Goal: Information Seeking & Learning: Learn about a topic

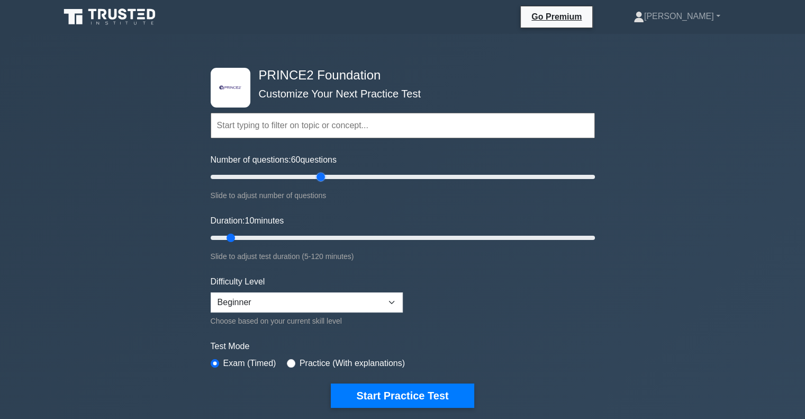
drag, startPoint x: 222, startPoint y: 174, endPoint x: 321, endPoint y: 171, distance: 99.0
type input "60"
click at [321, 171] on input "Number of questions: 60 questions" at bounding box center [403, 176] width 384 height 13
drag, startPoint x: 231, startPoint y: 238, endPoint x: 387, endPoint y: 234, distance: 156.7
type input "60"
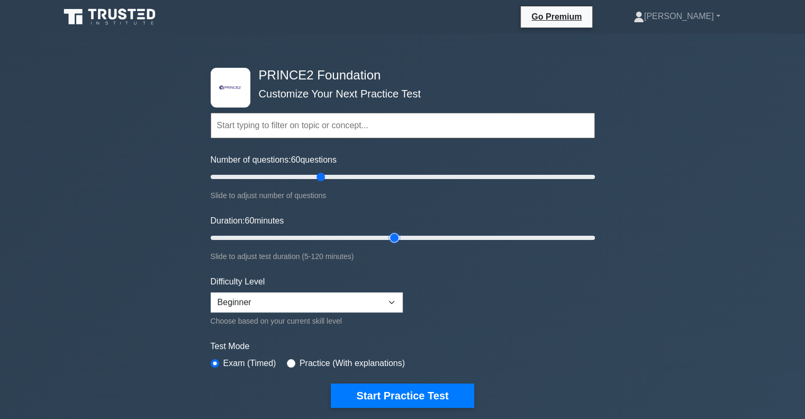
click at [387, 234] on input "Duration: 60 minutes" at bounding box center [403, 237] width 384 height 13
click at [291, 129] on input "text" at bounding box center [403, 125] width 384 height 25
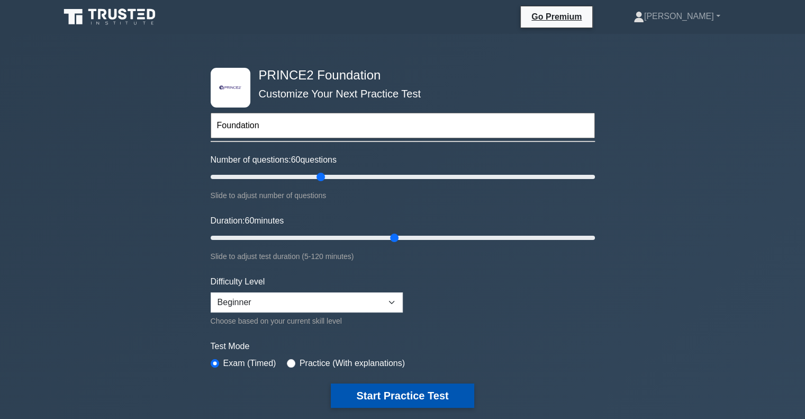
type input "Foundation"
click at [418, 385] on button "Start Practice Test" at bounding box center [402, 395] width 143 height 24
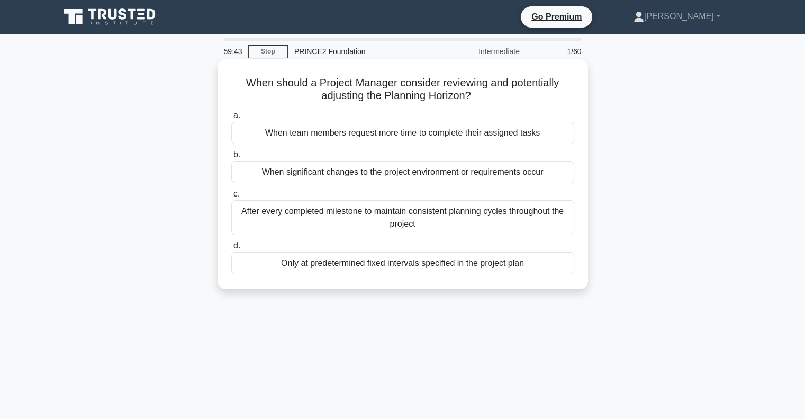
click at [381, 176] on div "When significant changes to the project environment or requirements occur" at bounding box center [402, 172] width 343 height 22
click at [231, 158] on input "b. When significant changes to the project environment or requirements occur" at bounding box center [231, 154] width 0 height 7
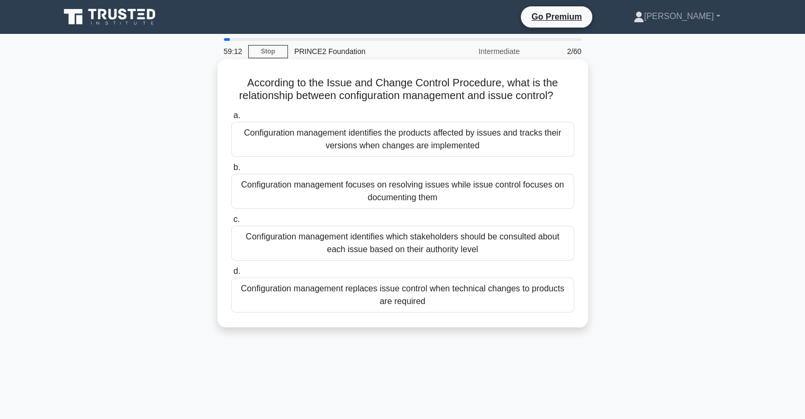
click at [421, 188] on div "Configuration management focuses on resolving issues while issue control focuse…" at bounding box center [402, 191] width 343 height 35
click at [231, 171] on input "b. Configuration management focuses on resolving issues while issue control foc…" at bounding box center [231, 167] width 0 height 7
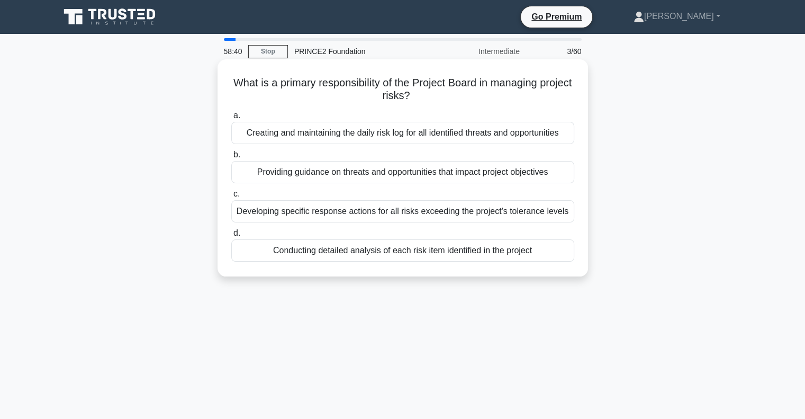
click at [441, 174] on div "Providing guidance on threats and opportunities that impact project objectives" at bounding box center [402, 172] width 343 height 22
click at [231, 158] on input "b. Providing guidance on threats and opportunities that impact project objectiv…" at bounding box center [231, 154] width 0 height 7
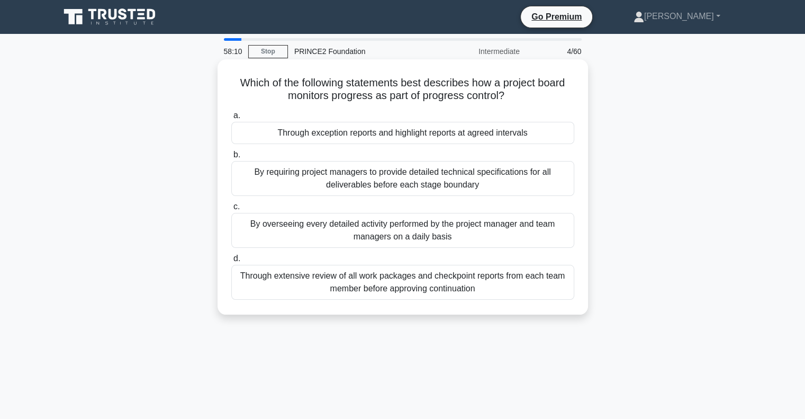
click at [449, 137] on div "Through exception reports and highlight reports at agreed intervals" at bounding box center [402, 133] width 343 height 22
click at [231, 119] on input "a. Through exception reports and highlight reports at agreed intervals" at bounding box center [231, 115] width 0 height 7
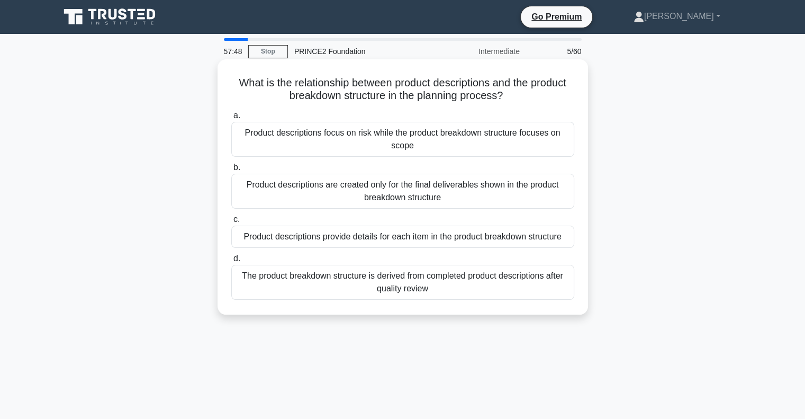
click at [438, 233] on div "Product descriptions provide details for each item in the product breakdown str…" at bounding box center [402, 236] width 343 height 22
click at [231, 223] on input "c. Product descriptions provide details for each item in the product breakdown …" at bounding box center [231, 219] width 0 height 7
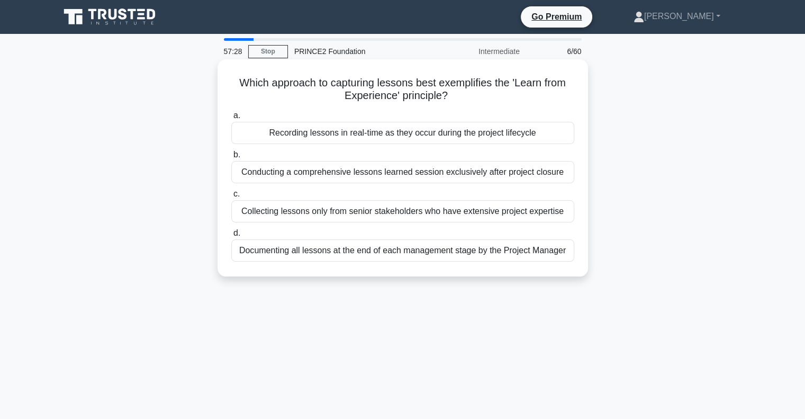
click at [436, 129] on div "Recording lessons in real-time as they occur during the project lifecycle" at bounding box center [402, 133] width 343 height 22
click at [231, 119] on input "a. Recording lessons in real-time as they occur during the project lifecycle" at bounding box center [231, 115] width 0 height 7
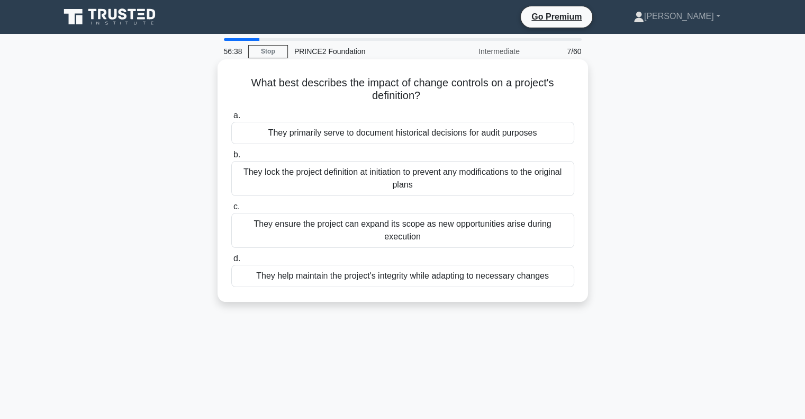
click at [479, 225] on div "They ensure the project can expand its scope as new opportunities arise during …" at bounding box center [402, 230] width 343 height 35
click at [231, 210] on input "c. They ensure the project can expand its scope as new opportunities arise duri…" at bounding box center [231, 206] width 0 height 7
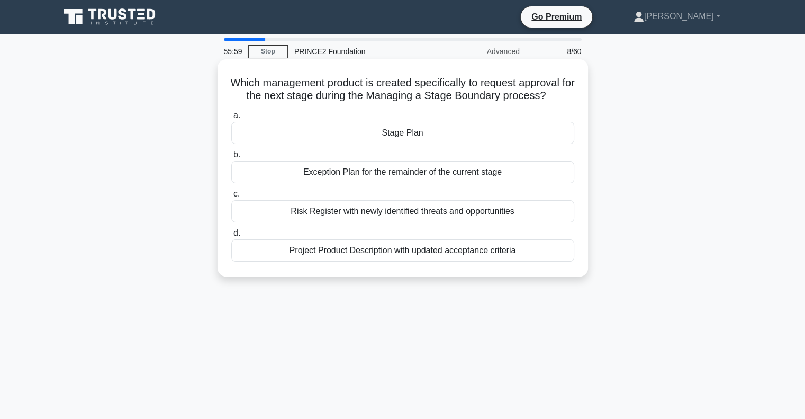
click at [445, 171] on div "Exception Plan for the remainder of the current stage" at bounding box center [402, 172] width 343 height 22
click at [231, 158] on input "b. Exception Plan for the remainder of the current stage" at bounding box center [231, 154] width 0 height 7
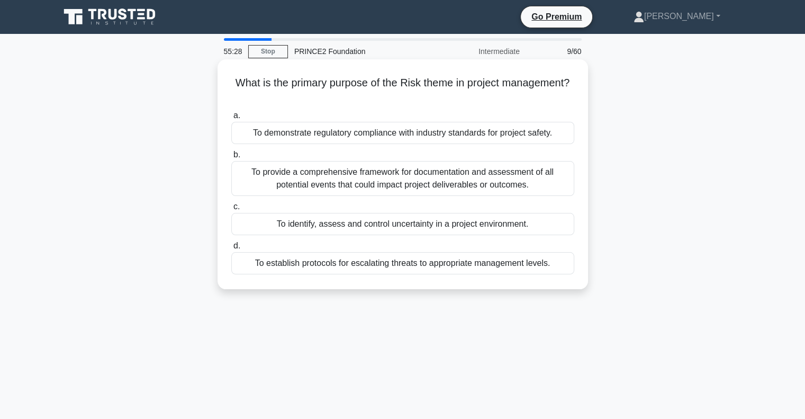
click at [475, 220] on div "To identify, assess and control uncertainty in a project environment." at bounding box center [402, 224] width 343 height 22
click at [231, 210] on input "c. To identify, assess and control uncertainty in a project environment." at bounding box center [231, 206] width 0 height 7
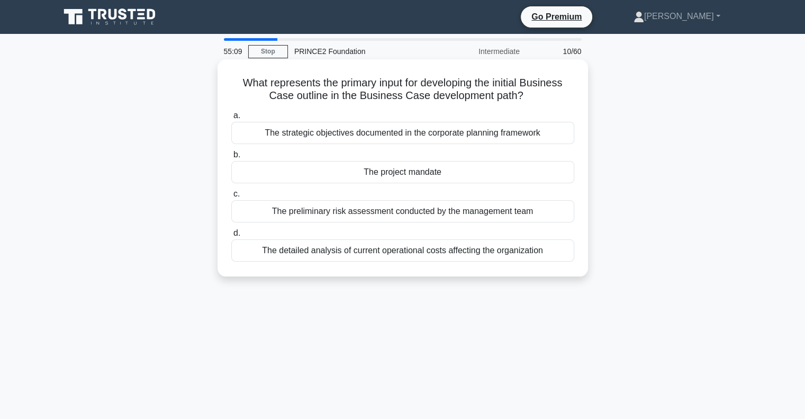
click at [427, 170] on div "The project mandate" at bounding box center [402, 172] width 343 height 22
click at [231, 158] on input "b. The project mandate" at bounding box center [231, 154] width 0 height 7
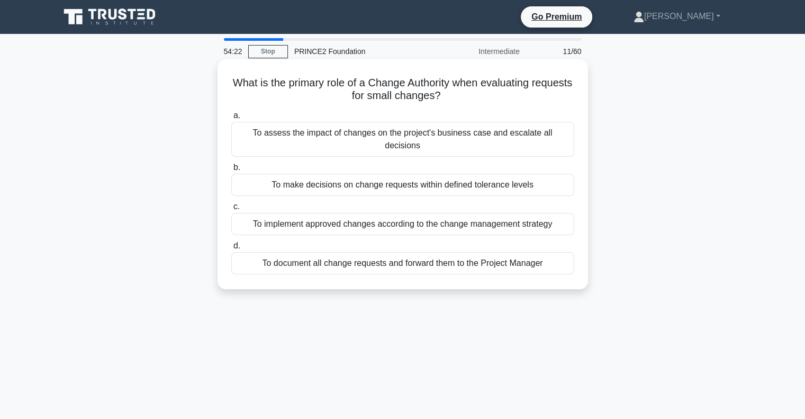
click at [366, 131] on div "To assess the impact of changes on the project's business case and escalate all…" at bounding box center [402, 139] width 343 height 35
click at [231, 119] on input "a. To assess the impact of changes on the project's business case and escalate …" at bounding box center [231, 115] width 0 height 7
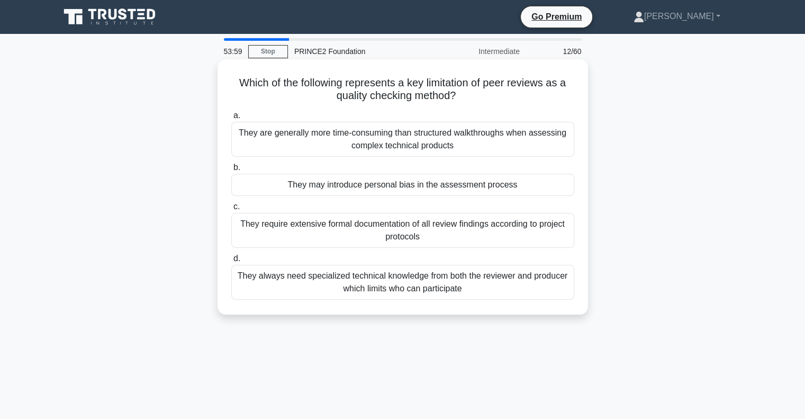
click at [409, 187] on div "They may introduce personal bias in the assessment process" at bounding box center [402, 185] width 343 height 22
click at [231, 171] on input "b. They may introduce personal bias in the assessment process" at bounding box center [231, 167] width 0 height 7
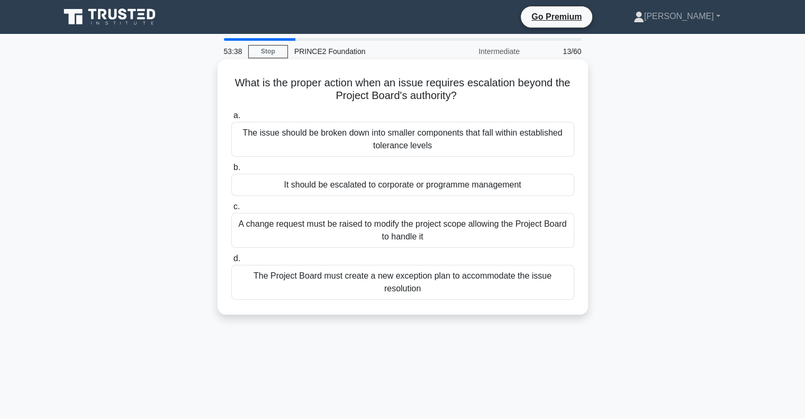
click at [436, 278] on div "The Project Board must create a new exception plan to accommodate the issue res…" at bounding box center [402, 282] width 343 height 35
click at [231, 262] on input "d. The Project Board must create a new exception plan to accommodate the issue …" at bounding box center [231, 258] width 0 height 7
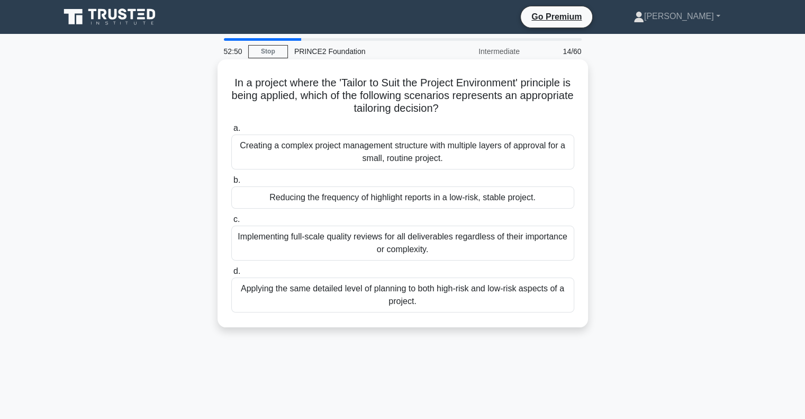
click at [381, 196] on div "Reducing the frequency of highlight reports in a low-risk, stable project." at bounding box center [402, 197] width 343 height 22
click at [231, 184] on input "b. Reducing the frequency of highlight reports in a low-risk, stable project." at bounding box center [231, 180] width 0 height 7
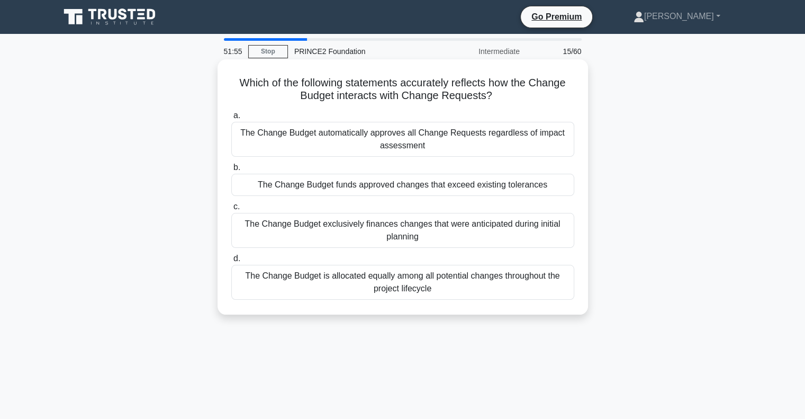
click at [367, 187] on div "The Change Budget funds approved changes that exceed existing tolerances" at bounding box center [402, 185] width 343 height 22
click at [231, 171] on input "b. The Change Budget funds approved changes that exceed existing tolerances" at bounding box center [231, 167] width 0 height 7
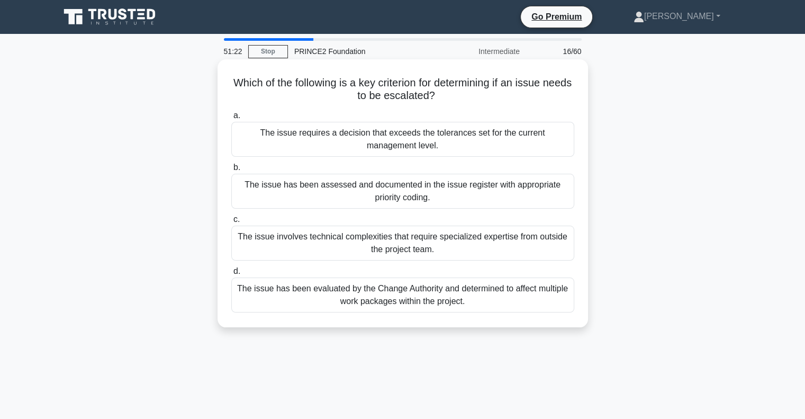
click at [377, 141] on div "The issue requires a decision that exceeds the tolerances set for the current m…" at bounding box center [402, 139] width 343 height 35
click at [231, 119] on input "a. The issue requires a decision that exceeds the tolerances set for the curren…" at bounding box center [231, 115] width 0 height 7
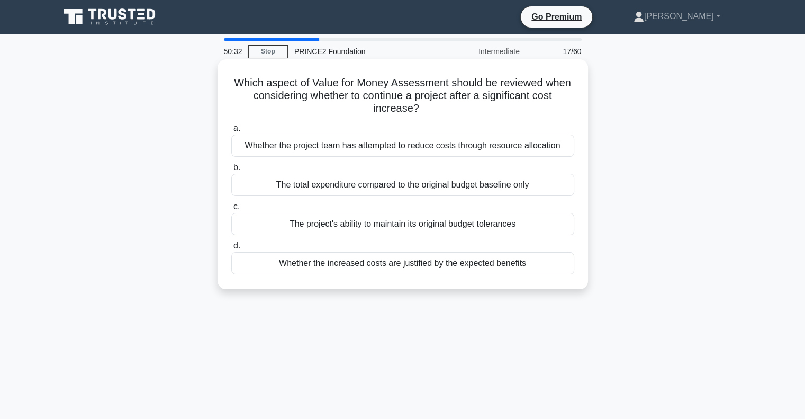
click at [428, 263] on div "Whether the increased costs are justified by the expected benefits" at bounding box center [402, 263] width 343 height 22
click at [231, 249] on input "d. Whether the increased costs are justified by the expected benefits" at bounding box center [231, 245] width 0 height 7
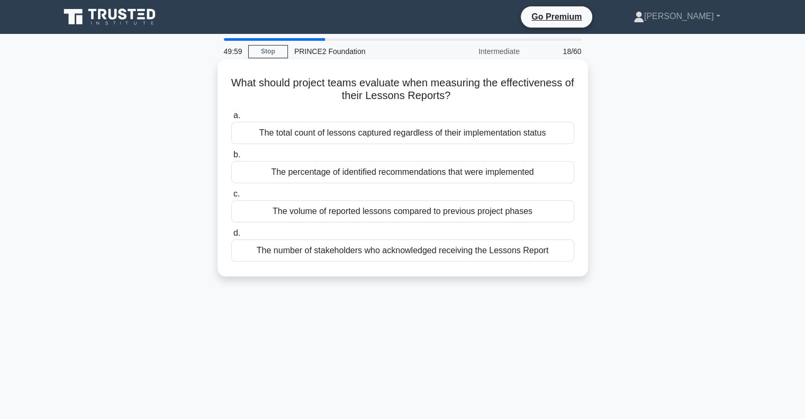
click at [423, 250] on div "The number of stakeholders who acknowledged receiving the Lessons Report" at bounding box center [402, 250] width 343 height 22
click at [231, 237] on input "d. The number of stakeholders who acknowledged receiving the Lessons Report" at bounding box center [231, 233] width 0 height 7
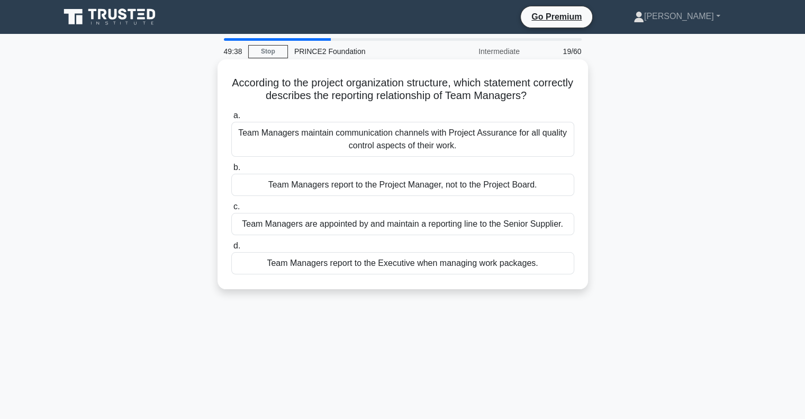
click at [406, 185] on div "Team Managers report to the Project Manager, not to the Project Board." at bounding box center [402, 185] width 343 height 22
click at [231, 171] on input "b. Team Managers report to the Project Manager, not to the Project Board." at bounding box center [231, 167] width 0 height 7
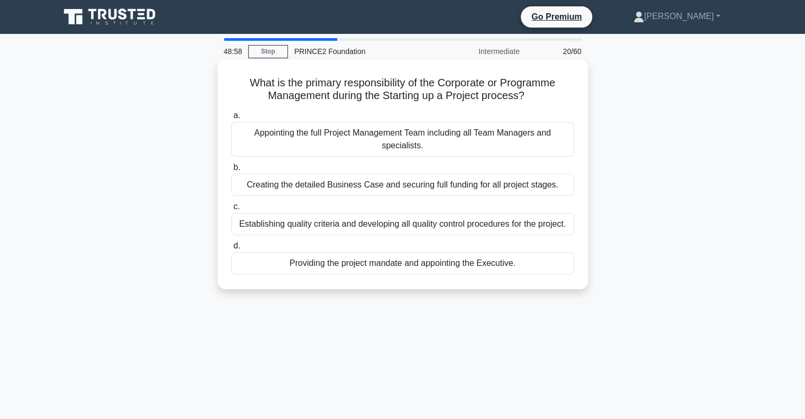
click at [408, 187] on div "Creating the detailed Business Case and securing full funding for all project s…" at bounding box center [402, 185] width 343 height 22
click at [231, 171] on input "b. Creating the detailed Business Case and securing full funding for all projec…" at bounding box center [231, 167] width 0 height 7
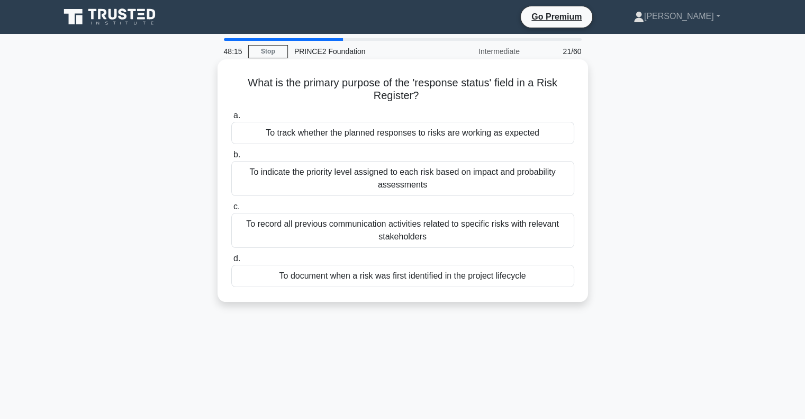
click at [432, 179] on div "To indicate the priority level assigned to each risk based on impact and probab…" at bounding box center [402, 178] width 343 height 35
click at [231, 158] on input "b. To indicate the priority level assigned to each risk based on impact and pro…" at bounding box center [231, 154] width 0 height 7
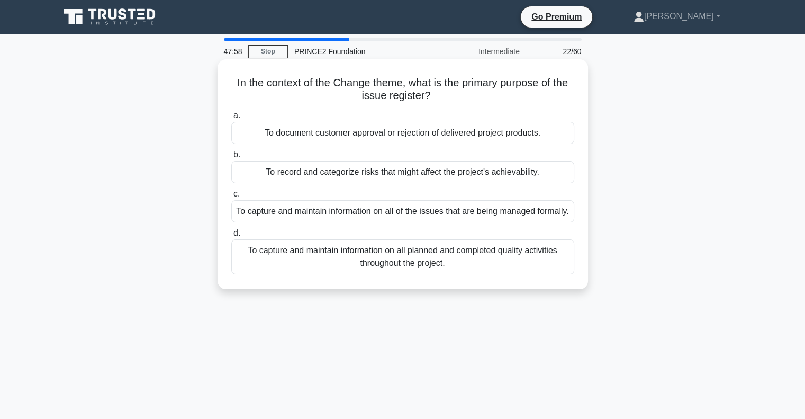
click at [420, 222] on div "To capture and maintain information on all of the issues that are being managed…" at bounding box center [402, 211] width 343 height 22
click at [231, 197] on input "c. To capture and maintain information on all of the issues that are being mana…" at bounding box center [231, 194] width 0 height 7
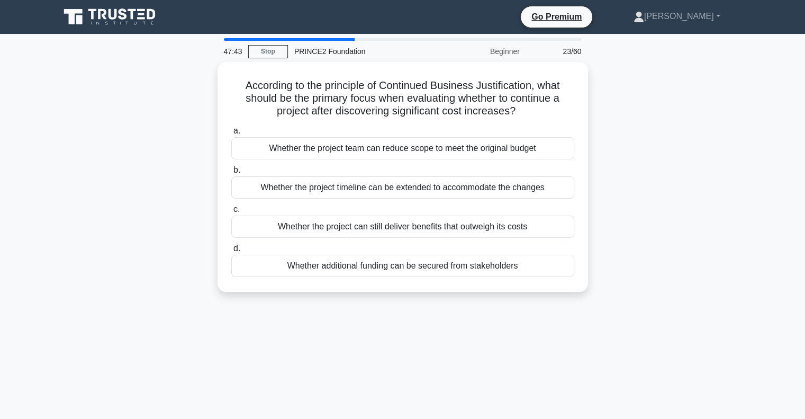
click at [420, 224] on div "Whether the project can still deliver benefits that outweigh its costs" at bounding box center [402, 226] width 343 height 22
click at [231, 213] on input "c. Whether the project can still deliver benefits that outweigh its costs" at bounding box center [231, 209] width 0 height 7
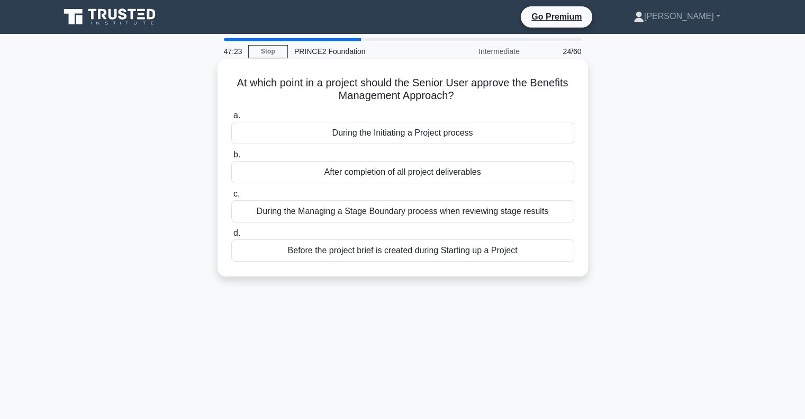
click at [417, 244] on div "Before the project brief is created during Starting up a Project" at bounding box center [402, 250] width 343 height 22
click at [231, 237] on input "d. Before the project brief is created during Starting up a Project" at bounding box center [231, 233] width 0 height 7
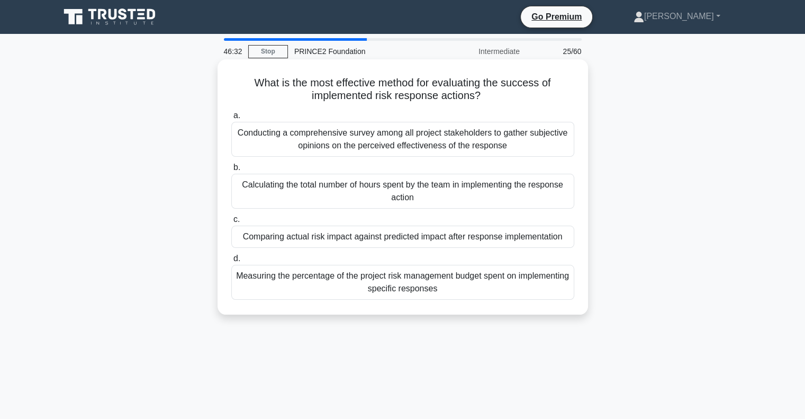
click at [409, 234] on div "Comparing actual risk impact against predicted impact after response implementa…" at bounding box center [402, 236] width 343 height 22
click at [231, 223] on input "c. Comparing actual risk impact against predicted impact after response impleme…" at bounding box center [231, 219] width 0 height 7
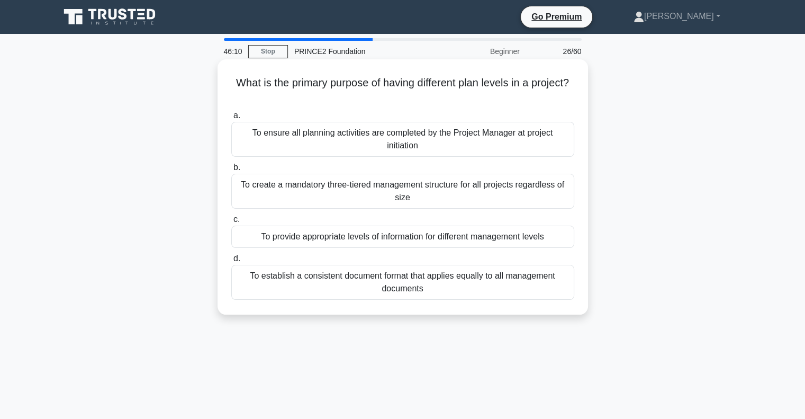
click at [401, 237] on div "To provide appropriate levels of information for different management levels" at bounding box center [402, 236] width 343 height 22
click at [231, 223] on input "c. To provide appropriate levels of information for different management levels" at bounding box center [231, 219] width 0 height 7
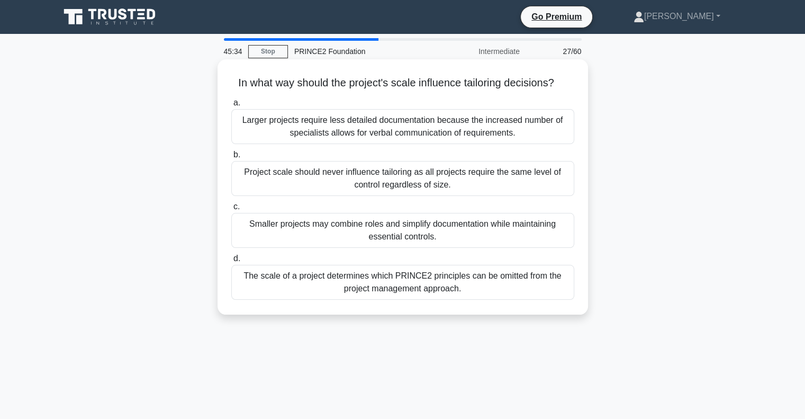
click at [438, 235] on div "Smaller projects may combine roles and simplify documentation while maintaining…" at bounding box center [402, 230] width 343 height 35
click at [231, 210] on input "c. Smaller projects may combine roles and simplify documentation while maintain…" at bounding box center [231, 206] width 0 height 7
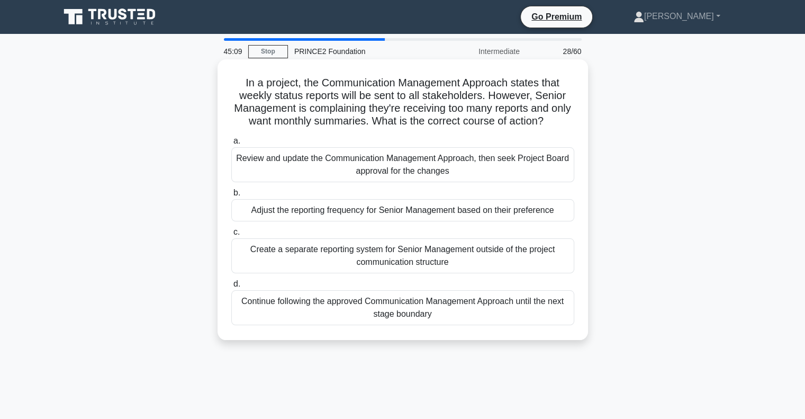
click at [468, 164] on div "Review and update the Communication Management Approach, then seek Project Boar…" at bounding box center [402, 164] width 343 height 35
click at [231, 145] on input "a. Review and update the Communication Management Approach, then seek Project B…" at bounding box center [231, 141] width 0 height 7
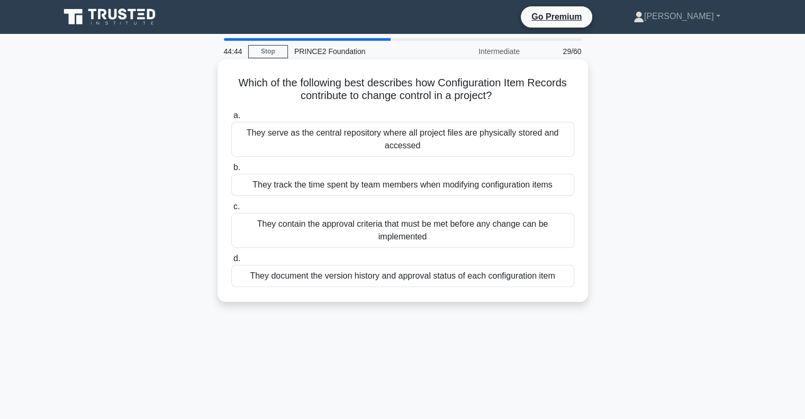
click at [453, 230] on div "They contain the approval criteria that must be met before any change can be im…" at bounding box center [402, 230] width 343 height 35
click at [231, 210] on input "c. They contain the approval criteria that must be met before any change can be…" at bounding box center [231, 206] width 0 height 7
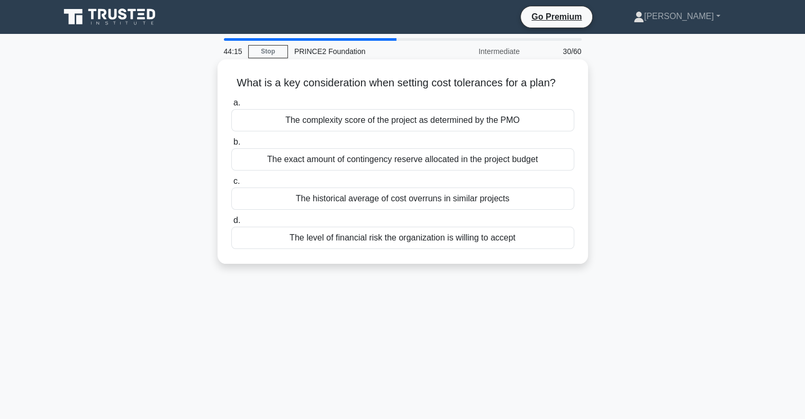
click at [480, 240] on div "The level of financial risk the organization is willing to accept" at bounding box center [402, 238] width 343 height 22
click at [231, 224] on input "d. The level of financial risk the organization is willing to accept" at bounding box center [231, 220] width 0 height 7
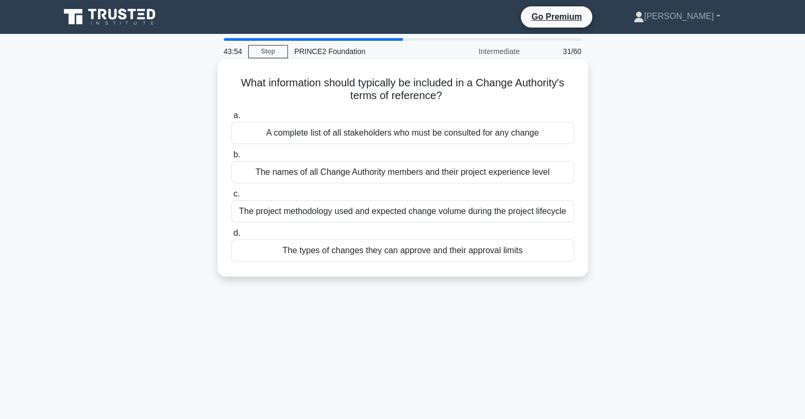
click at [490, 251] on div "The types of changes they can approve and their approval limits" at bounding box center [402, 250] width 343 height 22
click at [231, 237] on input "d. The types of changes they can approve and their approval limits" at bounding box center [231, 233] width 0 height 7
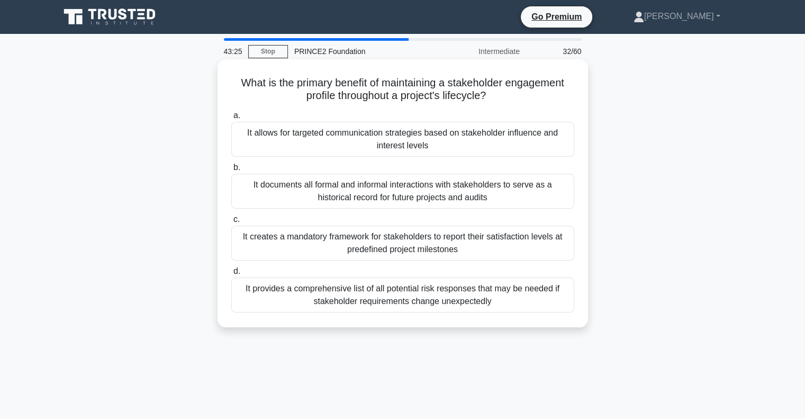
click at [443, 195] on div "It documents all formal and informal interactions with stakeholders to serve as…" at bounding box center [402, 191] width 343 height 35
click at [231, 171] on input "b. It documents all formal and informal interactions with stakeholders to serve…" at bounding box center [231, 167] width 0 height 7
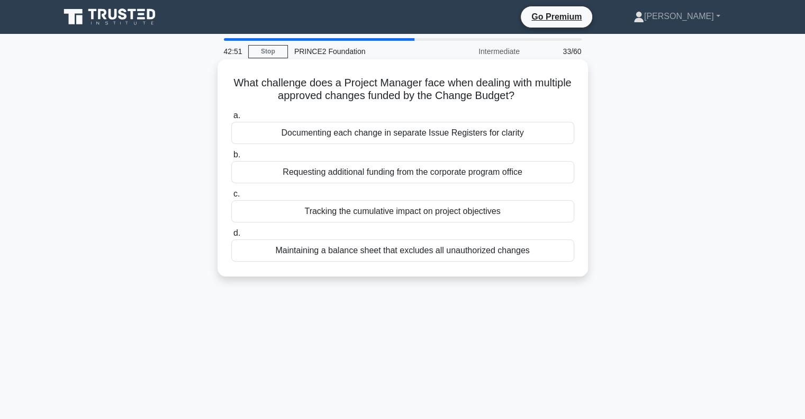
click at [430, 215] on div "Tracking the cumulative impact on project objectives" at bounding box center [402, 211] width 343 height 22
click at [231, 197] on input "c. Tracking the cumulative impact on project objectives" at bounding box center [231, 194] width 0 height 7
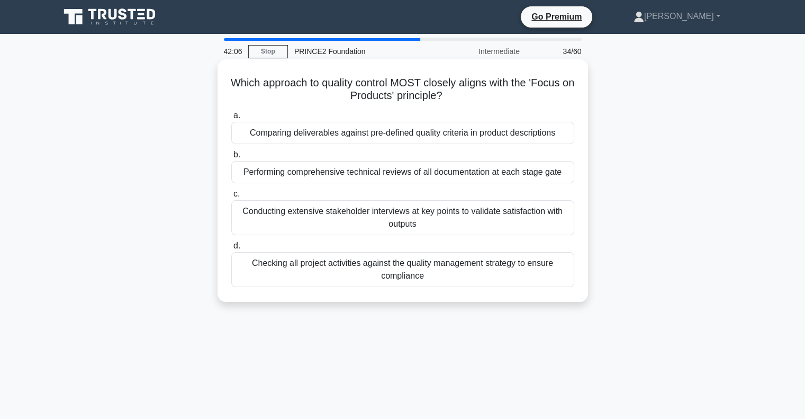
click at [365, 131] on div "Comparing deliverables against pre-defined quality criteria in product descript…" at bounding box center [402, 133] width 343 height 22
click at [231, 119] on input "a. Comparing deliverables against pre-defined quality criteria in product descr…" at bounding box center [231, 115] width 0 height 7
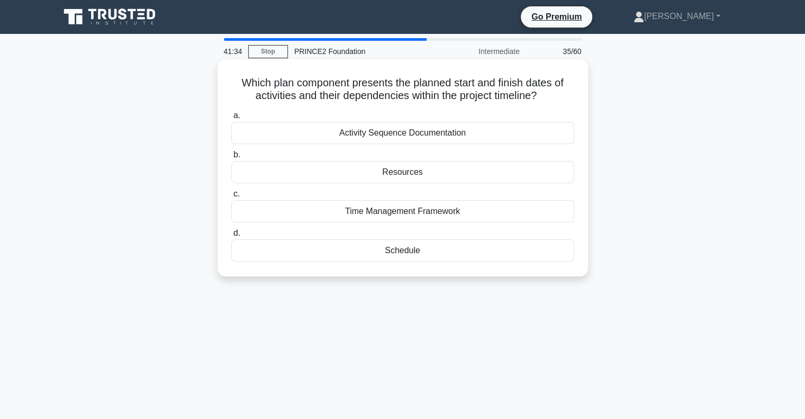
click at [409, 249] on div "Schedule" at bounding box center [402, 250] width 343 height 22
click at [231, 237] on input "d. Schedule" at bounding box center [231, 233] width 0 height 7
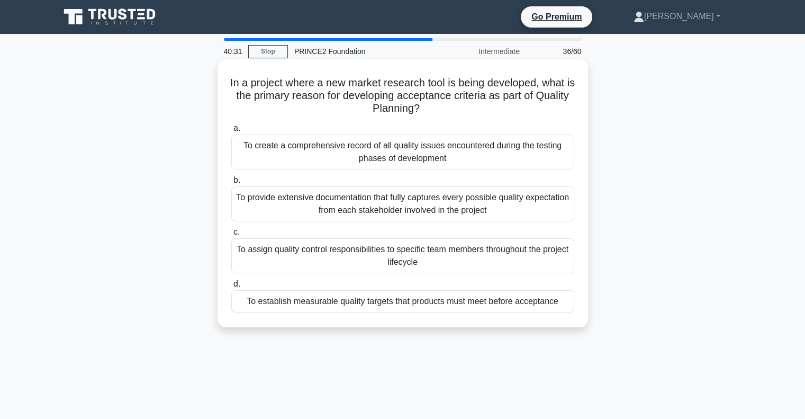
click at [452, 305] on div "To establish measurable quality targets that products must meet before acceptan…" at bounding box center [402, 301] width 343 height 22
click at [231, 287] on input "d. To establish measurable quality targets that products must meet before accep…" at bounding box center [231, 284] width 0 height 7
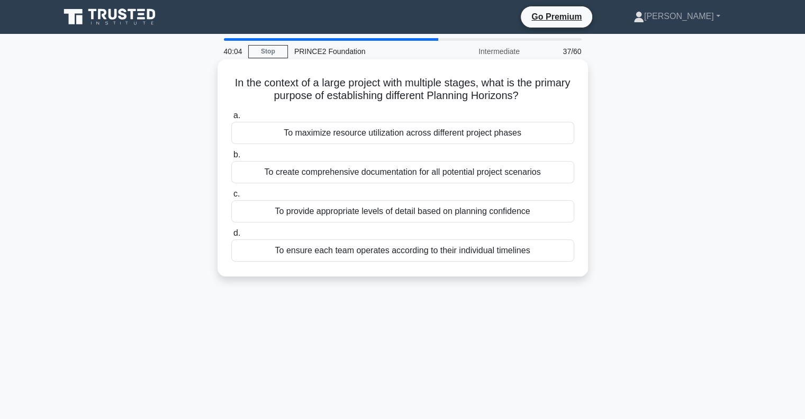
click at [409, 138] on div "To maximize resource utilization across different project phases" at bounding box center [402, 133] width 343 height 22
click at [231, 119] on input "a. To maximize resource utilization across different project phases" at bounding box center [231, 115] width 0 height 7
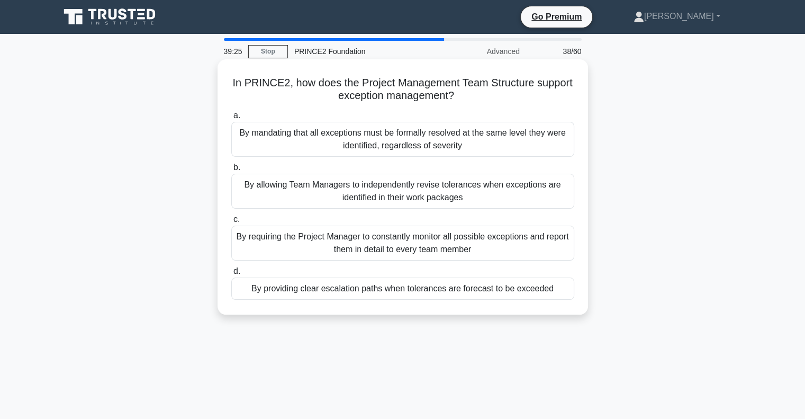
click at [486, 289] on div "By providing clear escalation paths when tolerances are forecast to be exceeded" at bounding box center [402, 288] width 343 height 22
click at [231, 275] on input "d. By providing clear escalation paths when tolerances are forecast to be excee…" at bounding box center [231, 271] width 0 height 7
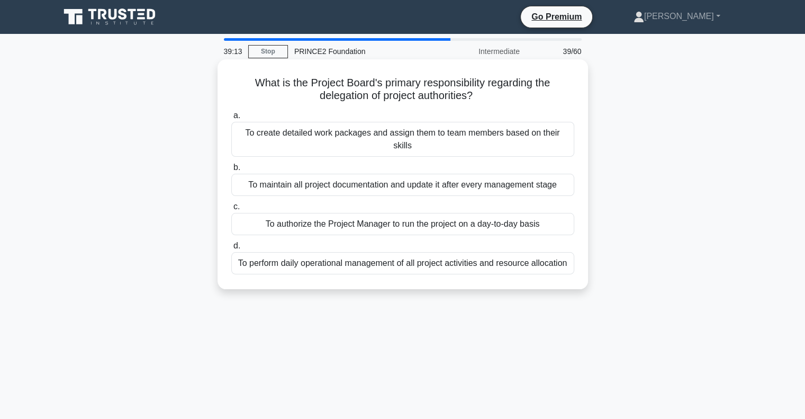
click at [452, 213] on div "To authorize the Project Manager to run the project on a day-to-day basis" at bounding box center [402, 224] width 343 height 22
click at [231, 205] on input "c. To authorize the Project Manager to run the project on a day-to-day basis" at bounding box center [231, 206] width 0 height 7
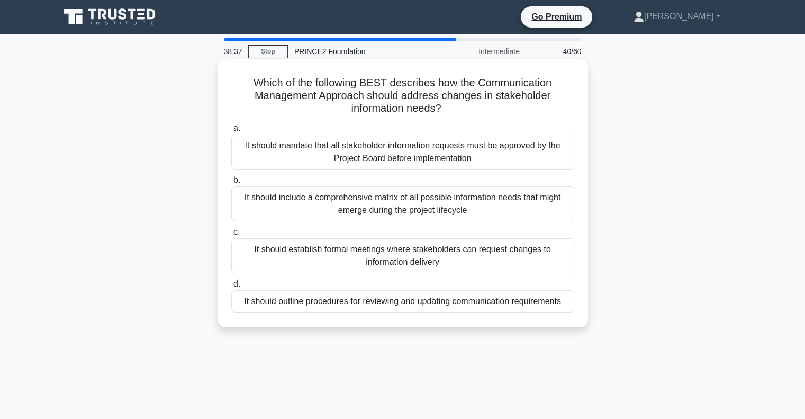
click at [505, 302] on div "It should outline procedures for reviewing and updating communication requireme…" at bounding box center [402, 301] width 343 height 22
click at [231, 287] on input "d. It should outline procedures for reviewing and updating communication requir…" at bounding box center [231, 284] width 0 height 7
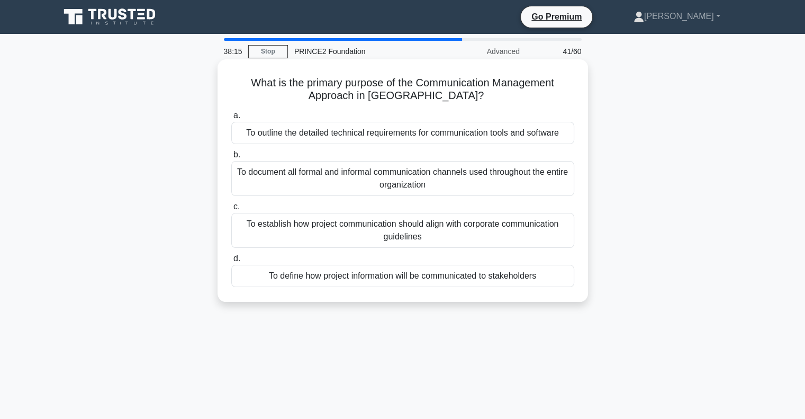
click at [519, 279] on div "To define how project information will be communicated to stakeholders" at bounding box center [402, 276] width 343 height 22
click at [231, 262] on input "d. To define how project information will be communicated to stakeholders" at bounding box center [231, 258] width 0 height 7
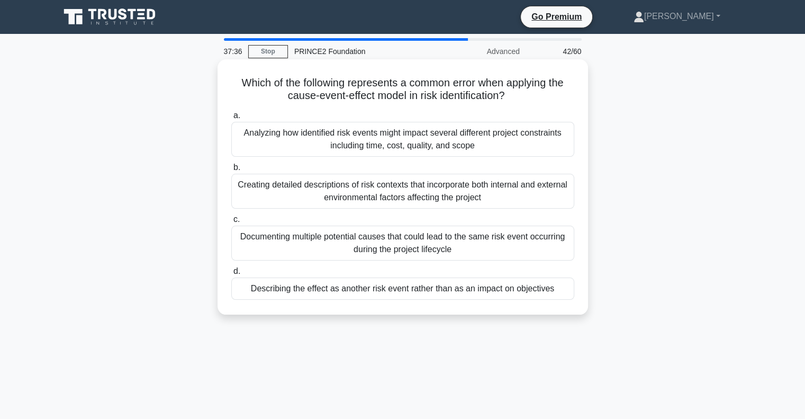
click at [529, 290] on div "Describing the effect as another risk event rather than as an impact on objecti…" at bounding box center [402, 288] width 343 height 22
click at [231, 275] on input "d. Describing the effect as another risk event rather than as an impact on obje…" at bounding box center [231, 271] width 0 height 7
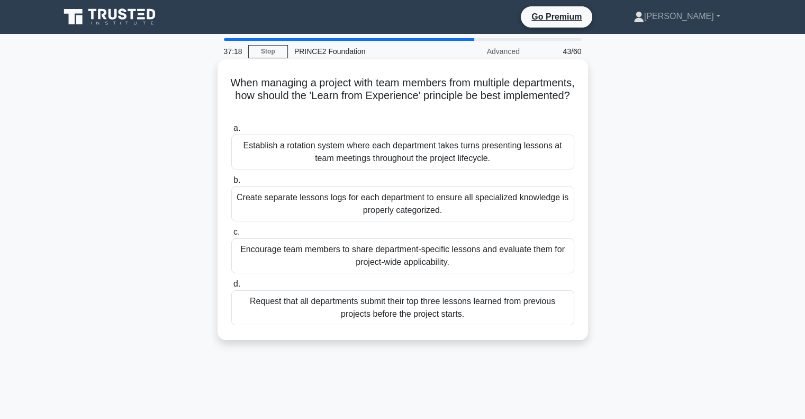
click at [495, 249] on div "Encourage team members to share department-specific lessons and evaluate them f…" at bounding box center [402, 255] width 343 height 35
click at [231, 236] on input "c. Encourage team members to share department-specific lessons and evaluate the…" at bounding box center [231, 232] width 0 height 7
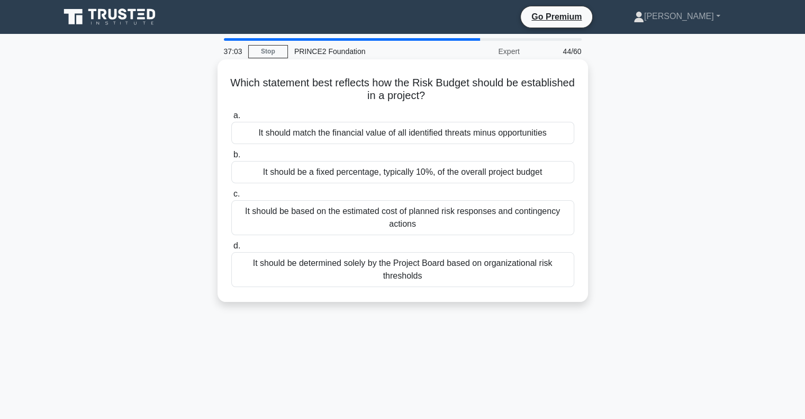
click at [484, 223] on div "It should be based on the estimated cost of planned risk responses and continge…" at bounding box center [402, 217] width 343 height 35
click at [231, 197] on input "c. It should be based on the estimated cost of planned risk responses and conti…" at bounding box center [231, 194] width 0 height 7
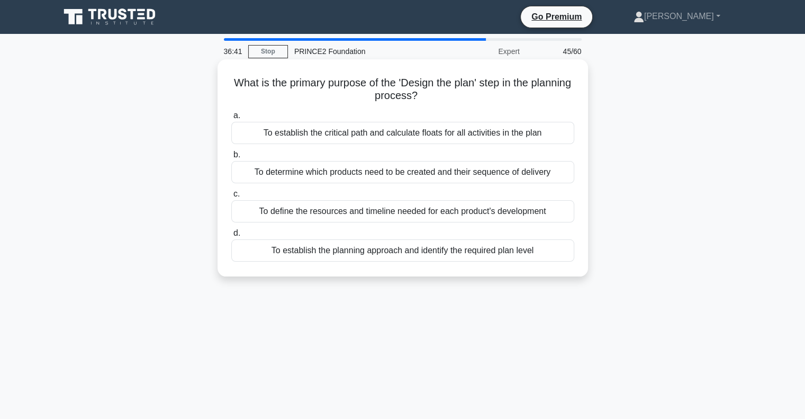
click at [480, 247] on div "To establish the planning approach and identify the required plan level" at bounding box center [402, 250] width 343 height 22
click at [231, 237] on input "d. To establish the planning approach and identify the required plan level" at bounding box center [231, 233] width 0 height 7
click at [467, 250] on div "To specify acceptable levels of variation in the quality criteria" at bounding box center [402, 250] width 343 height 22
click at [231, 237] on input "d. To specify acceptable levels of variation in the quality criteria" at bounding box center [231, 233] width 0 height 7
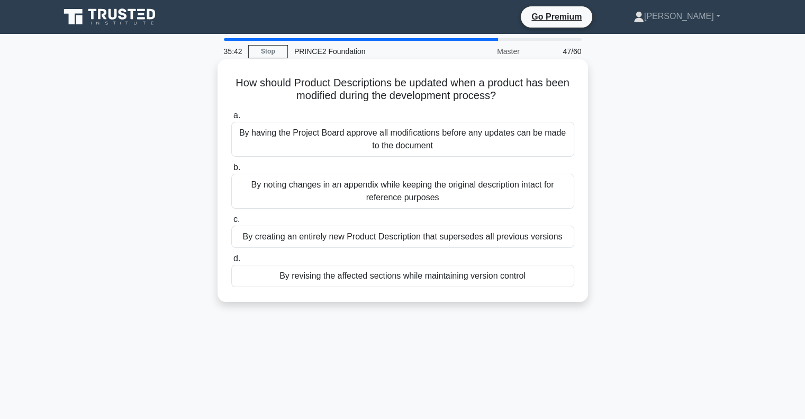
click at [468, 238] on div "By creating an entirely new Product Description that supersedes all previous ve…" at bounding box center [402, 236] width 343 height 22
click at [231, 223] on input "c. By creating an entirely new Product Description that supersedes all previous…" at bounding box center [231, 219] width 0 height 7
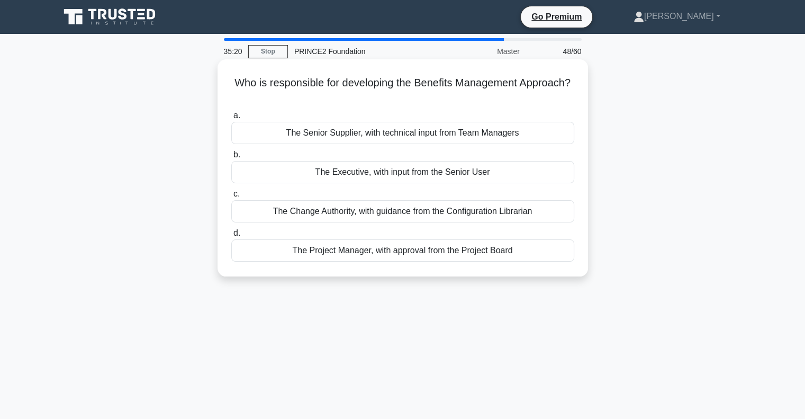
click at [434, 174] on div "The Executive, with input from the Senior User" at bounding box center [402, 172] width 343 height 22
click at [231, 158] on input "b. The Executive, with input from the Senior User" at bounding box center [231, 154] width 0 height 7
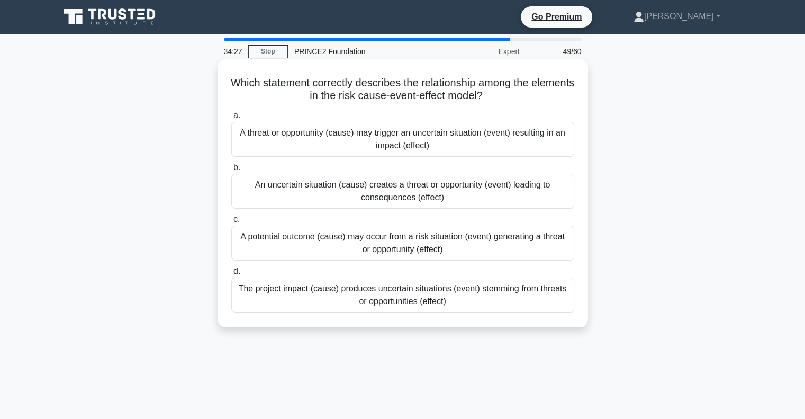
click at [432, 141] on div "A threat or opportunity (cause) may trigger an uncertain situation (event) resu…" at bounding box center [402, 139] width 343 height 35
click at [231, 119] on input "a. A threat or opportunity (cause) may trigger an uncertain situation (event) r…" at bounding box center [231, 115] width 0 height 7
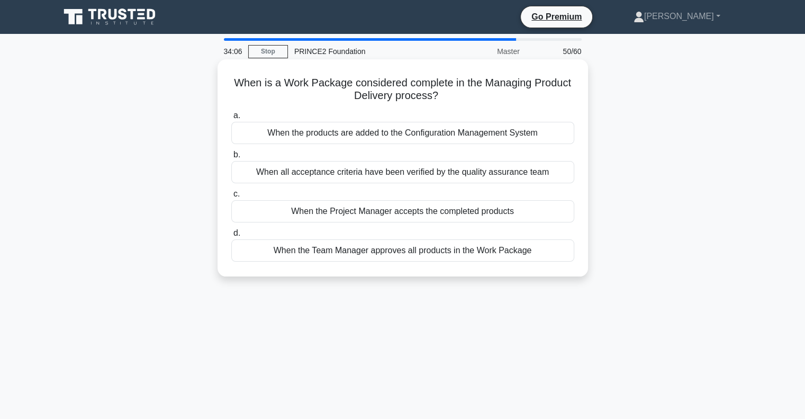
click at [445, 251] on div "When the Team Manager approves all products in the Work Package" at bounding box center [402, 250] width 343 height 22
click at [231, 237] on input "d. When the Team Manager approves all products in the Work Package" at bounding box center [231, 233] width 0 height 7
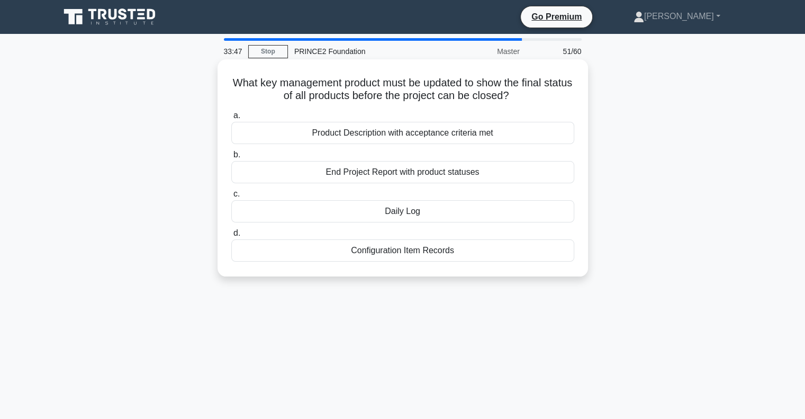
click at [413, 167] on div "End Project Report with product statuses" at bounding box center [402, 172] width 343 height 22
click at [231, 158] on input "b. End Project Report with product statuses" at bounding box center [231, 154] width 0 height 7
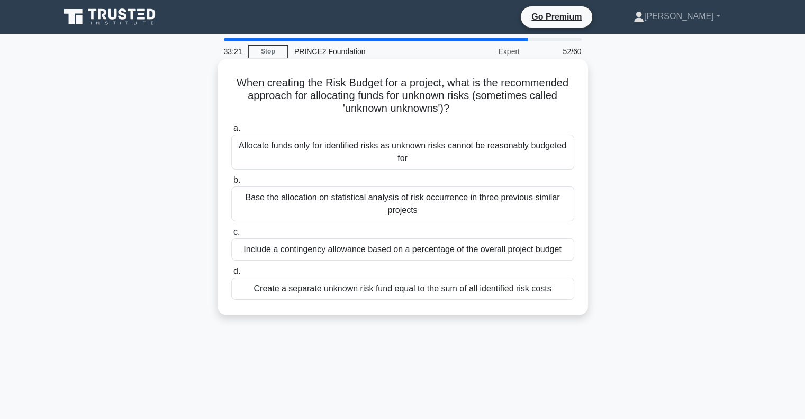
click at [410, 201] on div "Base the allocation on statistical analysis of risk occurrence in three previou…" at bounding box center [402, 203] width 343 height 35
click at [231, 184] on input "b. Base the allocation on statistical analysis of risk occurrence in three prev…" at bounding box center [231, 180] width 0 height 7
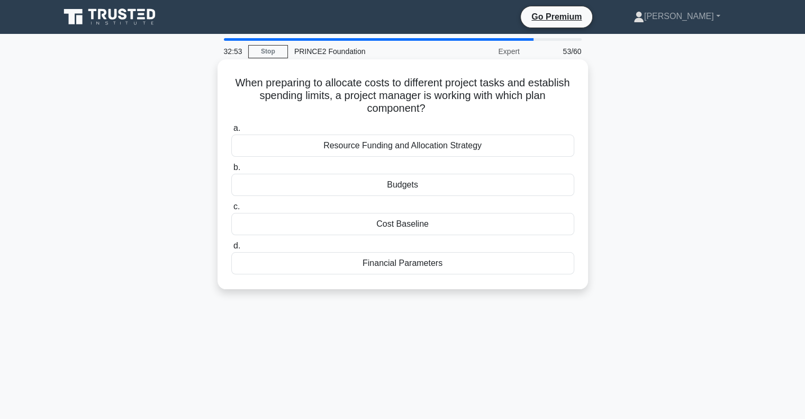
click at [417, 227] on div "Cost Baseline" at bounding box center [402, 224] width 343 height 22
click at [231, 210] on input "c. Cost Baseline" at bounding box center [231, 206] width 0 height 7
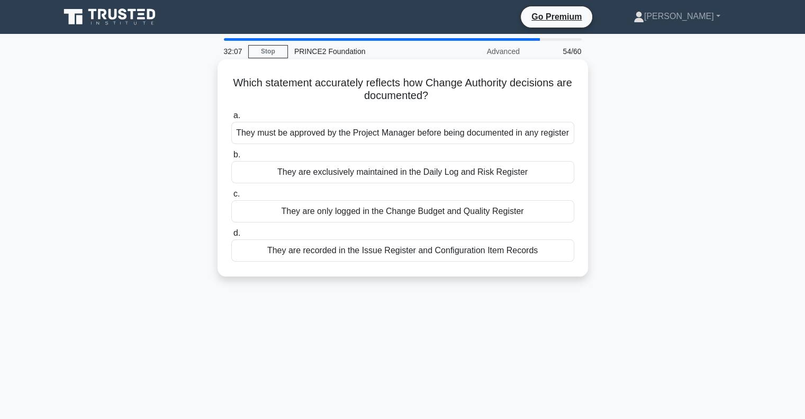
click at [441, 214] on div "They are only logged in the Change Budget and Quality Register" at bounding box center [402, 211] width 343 height 22
click at [231, 197] on input "c. They are only logged in the Change Budget and Quality Register" at bounding box center [231, 194] width 0 height 7
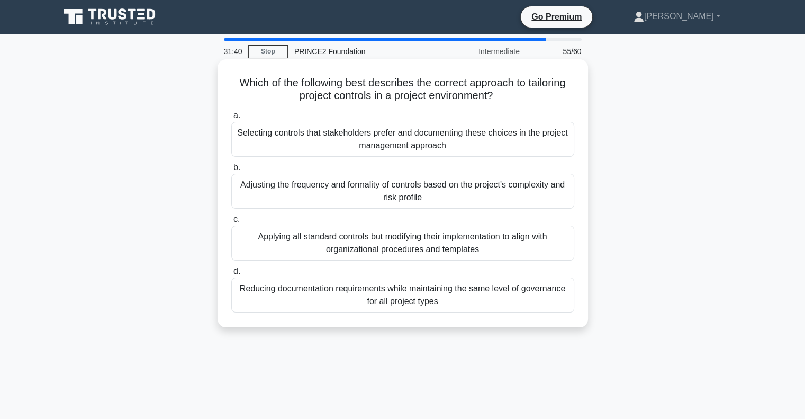
click at [431, 200] on div "Adjusting the frequency and formality of controls based on the project's comple…" at bounding box center [402, 191] width 343 height 35
click at [231, 171] on input "b. Adjusting the frequency and formality of controls based on the project's com…" at bounding box center [231, 167] width 0 height 7
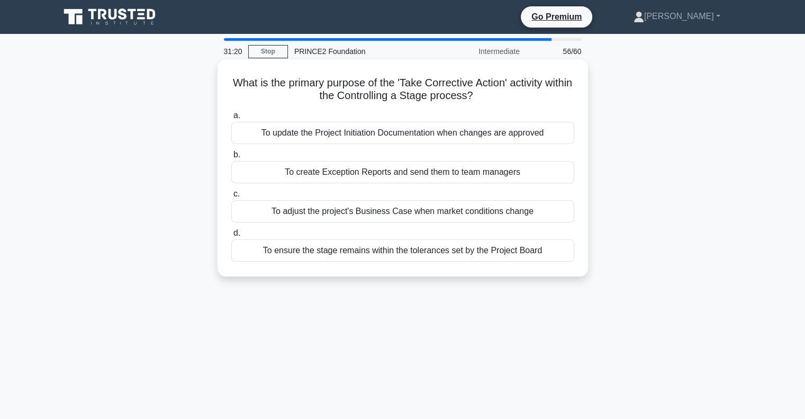
click at [498, 131] on div "To update the Project Initiation Documentation when changes are approved" at bounding box center [402, 133] width 343 height 22
click at [231, 119] on input "a. To update the Project Initiation Documentation when changes are approved" at bounding box center [231, 115] width 0 height 7
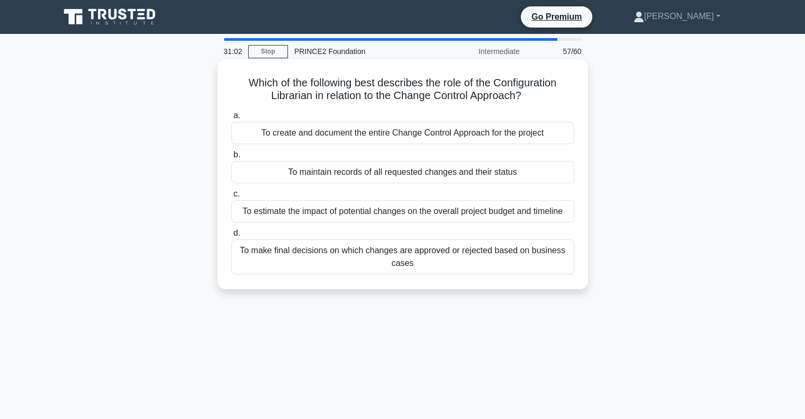
click at [503, 172] on div "To maintain records of all requested changes and their status" at bounding box center [402, 172] width 343 height 22
click at [231, 158] on input "b. To maintain records of all requested changes and their status" at bounding box center [231, 154] width 0 height 7
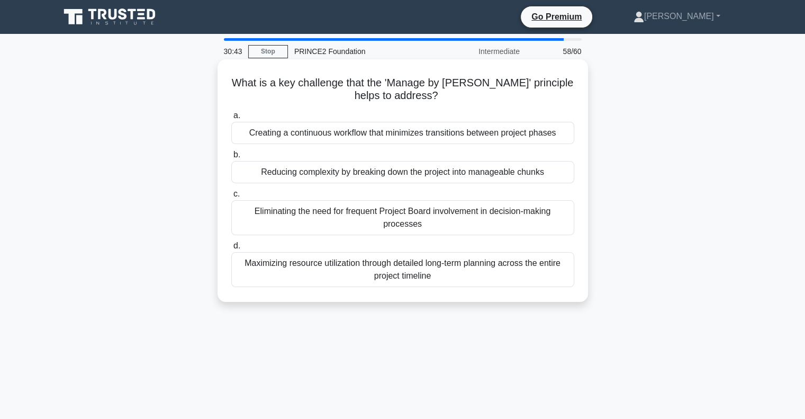
click at [499, 171] on div "Reducing complexity by breaking down the project into manageable chunks" at bounding box center [402, 172] width 343 height 22
click at [231, 158] on input "b. Reducing complexity by breaking down the project into manageable chunks" at bounding box center [231, 154] width 0 height 7
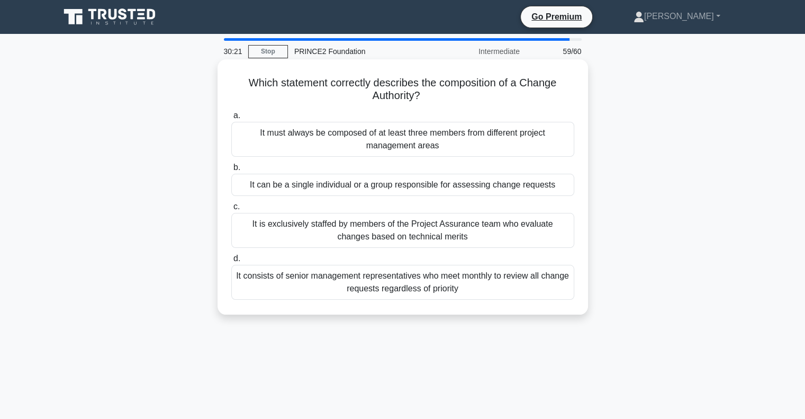
click at [500, 180] on div "It can be a single individual or a group responsible for assessing change reque…" at bounding box center [402, 185] width 343 height 22
click at [231, 171] on input "b. It can be a single individual or a group responsible for assessing change re…" at bounding box center [231, 167] width 0 height 7
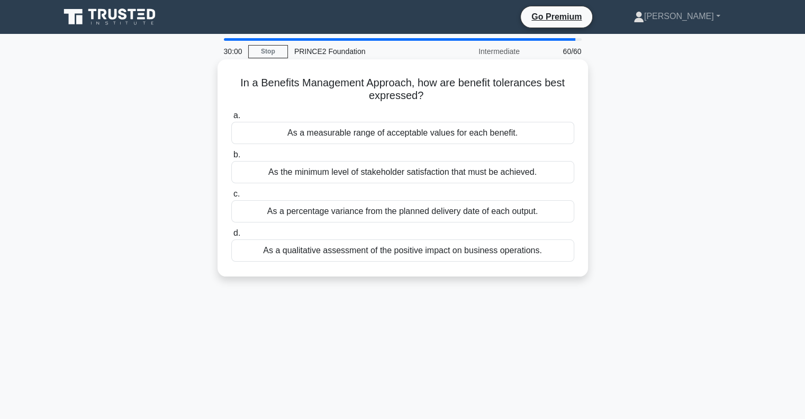
click at [504, 249] on div "As a qualitative assessment of the positive impact on business operations." at bounding box center [402, 250] width 343 height 22
click at [231, 237] on input "d. As a qualitative assessment of the positive impact on business operations." at bounding box center [231, 233] width 0 height 7
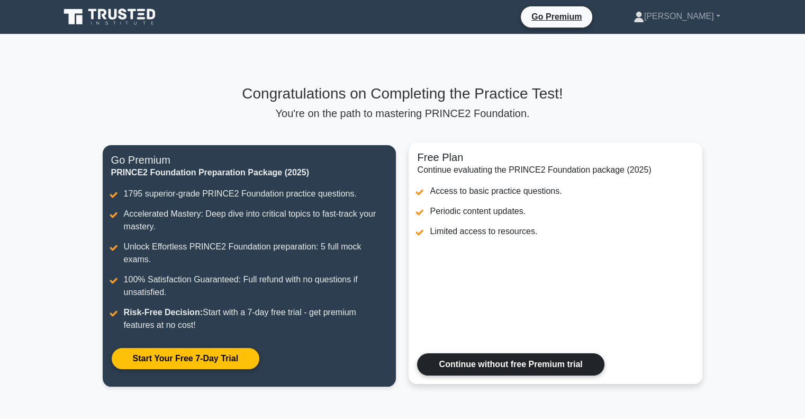
scroll to position [135, 0]
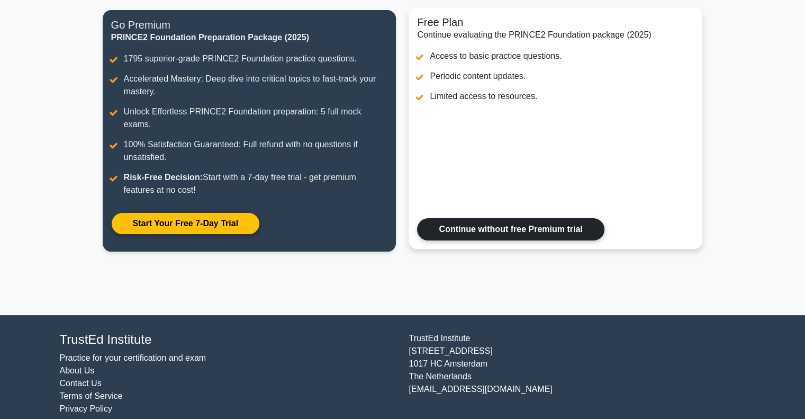
click at [500, 218] on link "Continue without free Premium trial" at bounding box center [510, 229] width 187 height 22
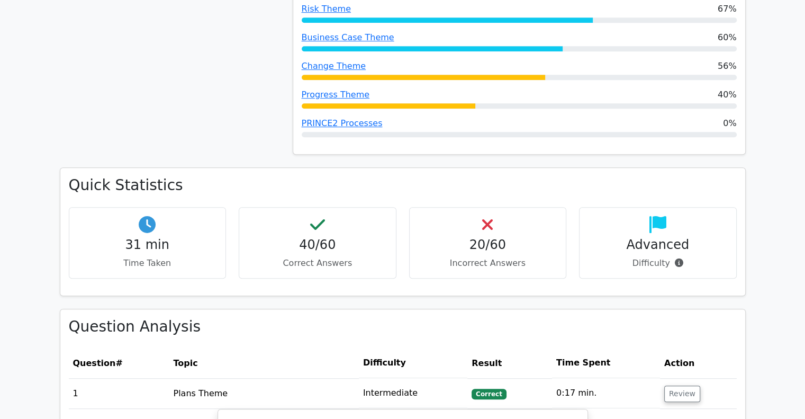
scroll to position [622, 0]
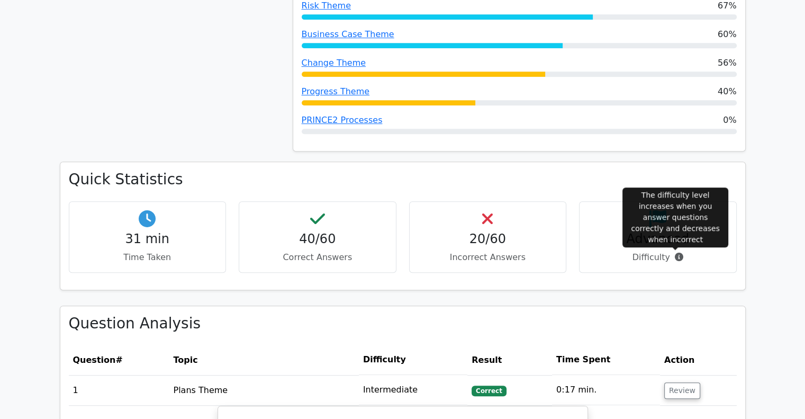
click at [676, 256] on icon at bounding box center [679, 256] width 8 height 8
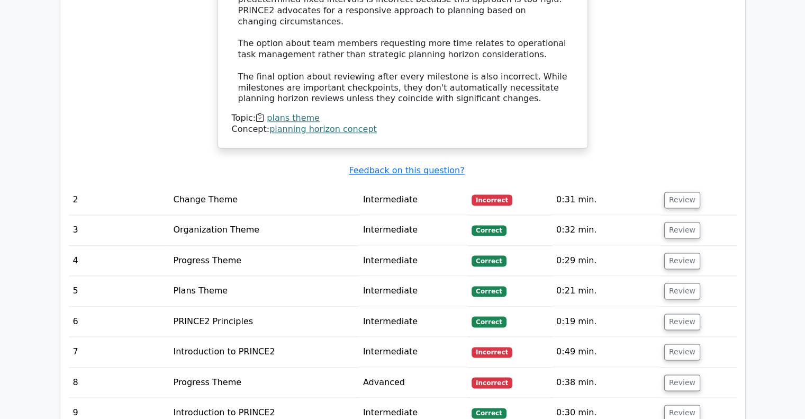
scroll to position [1395, 0]
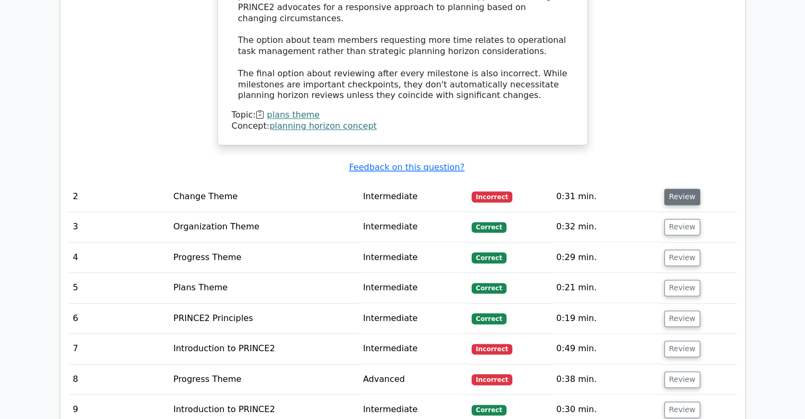
click at [674, 188] on button "Review" at bounding box center [682, 196] width 36 height 16
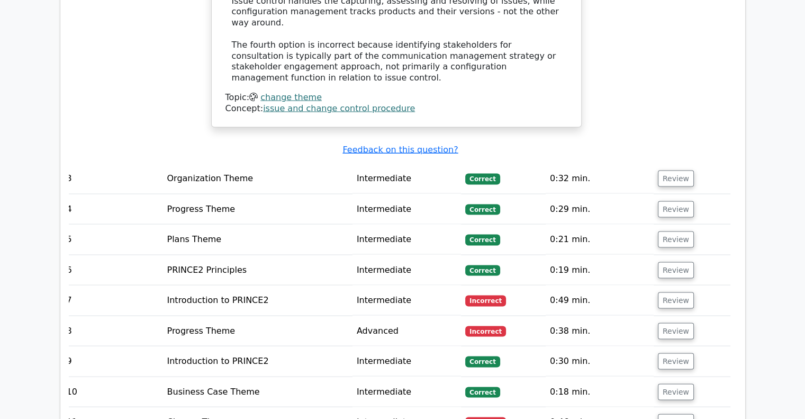
scroll to position [2046, 0]
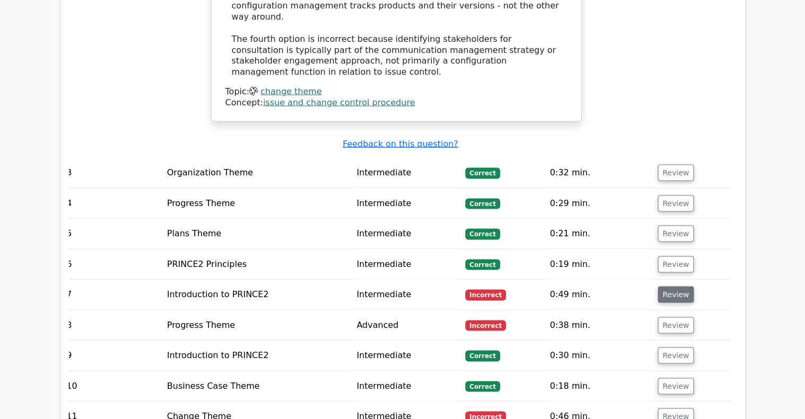
click at [674, 286] on button "Review" at bounding box center [676, 294] width 36 height 16
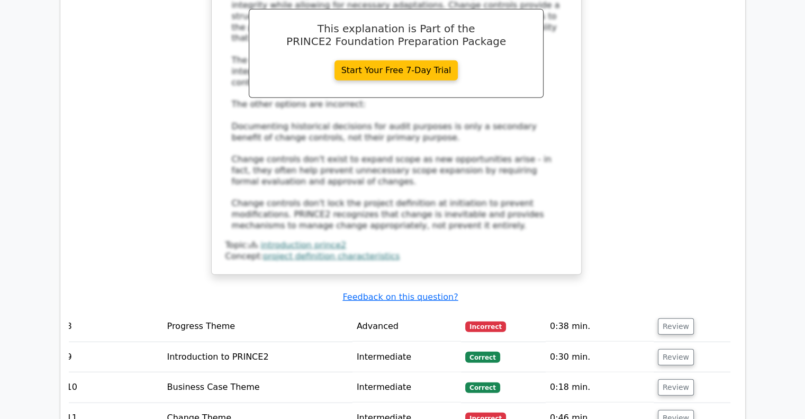
scroll to position [2651, 0]
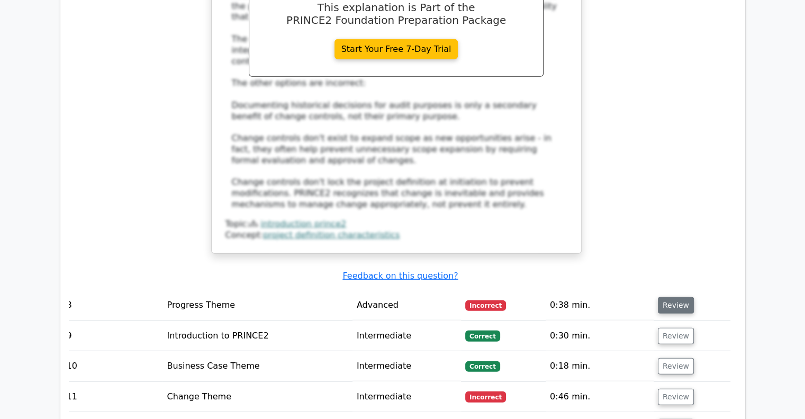
click at [674, 297] on button "Review" at bounding box center [676, 305] width 36 height 16
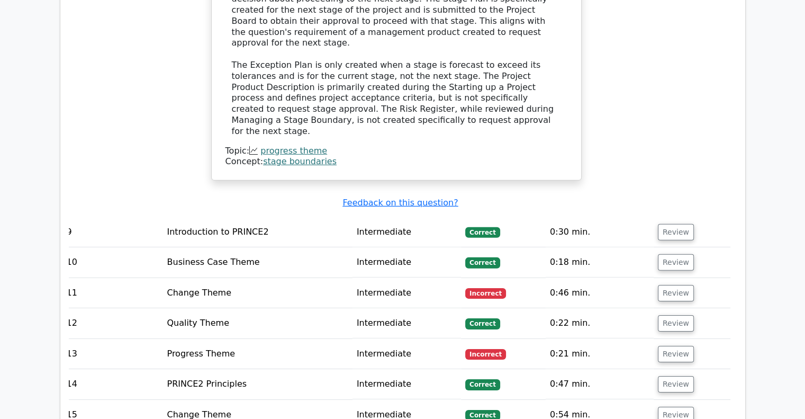
scroll to position [3246, 0]
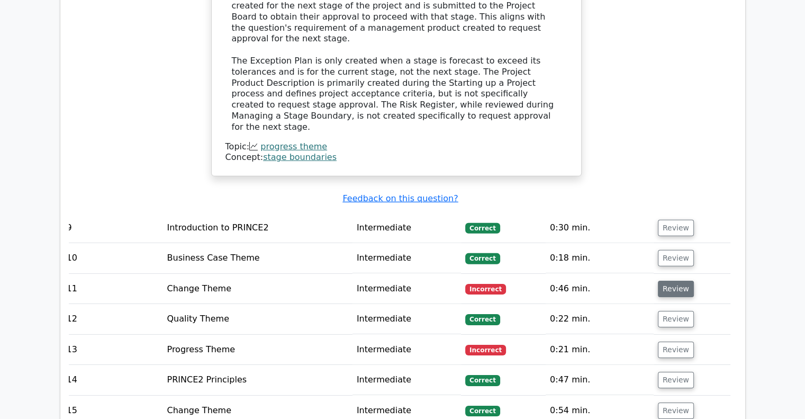
click at [676, 281] on button "Review" at bounding box center [676, 289] width 36 height 16
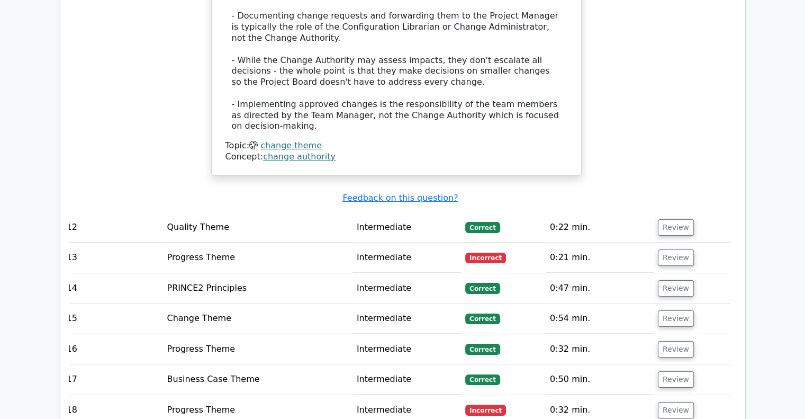
scroll to position [3936, 0]
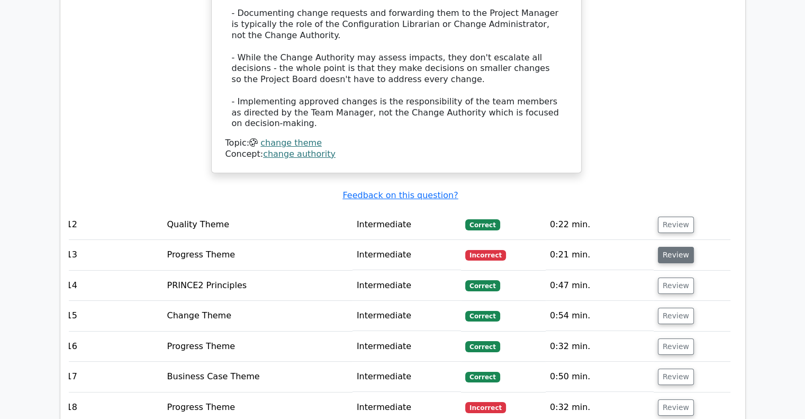
click at [664, 247] on button "Review" at bounding box center [676, 255] width 36 height 16
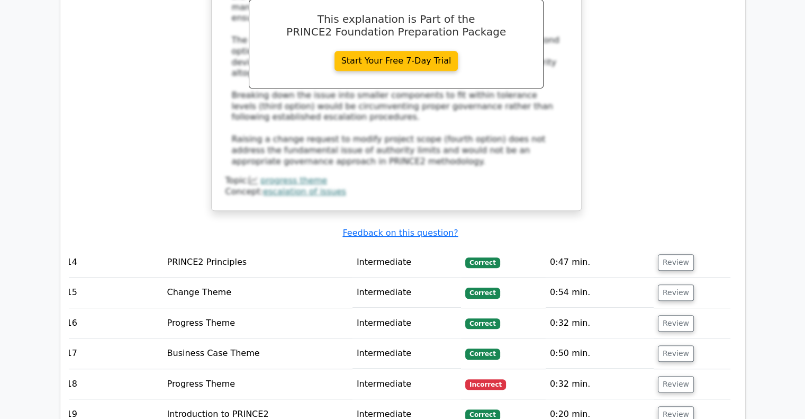
scroll to position [4490, 0]
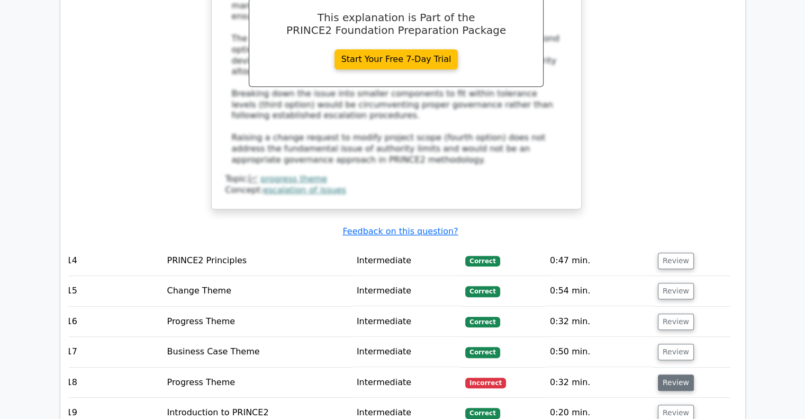
click at [679, 374] on button "Review" at bounding box center [676, 382] width 36 height 16
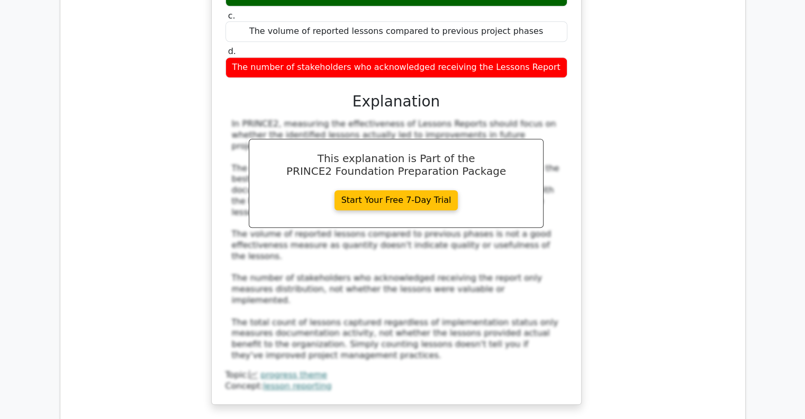
scroll to position [4999, 0]
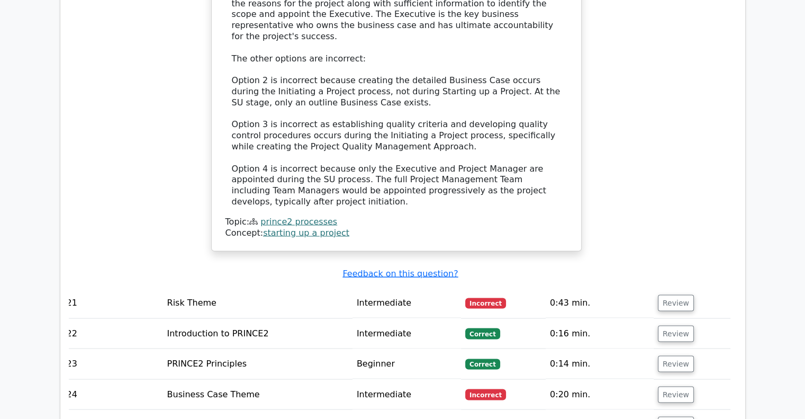
scroll to position [0, 0]
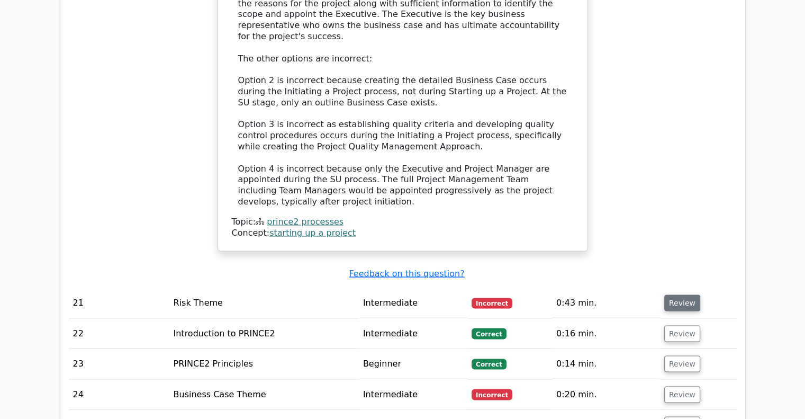
click at [675, 294] on button "Review" at bounding box center [682, 302] width 36 height 16
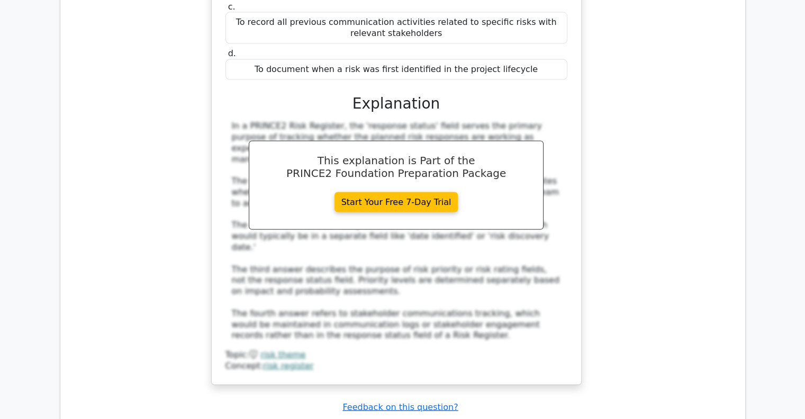
scroll to position [6283, 0]
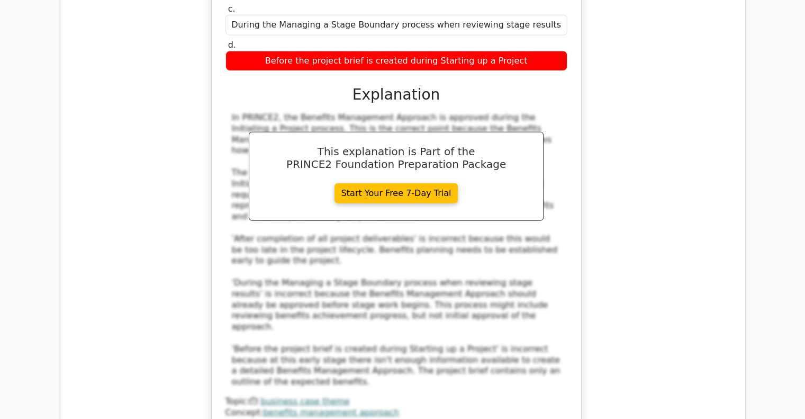
scroll to position [6921, 0]
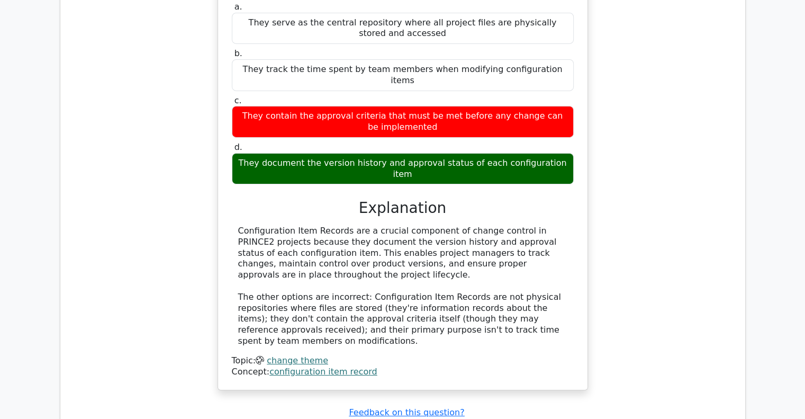
scroll to position [7577, 0]
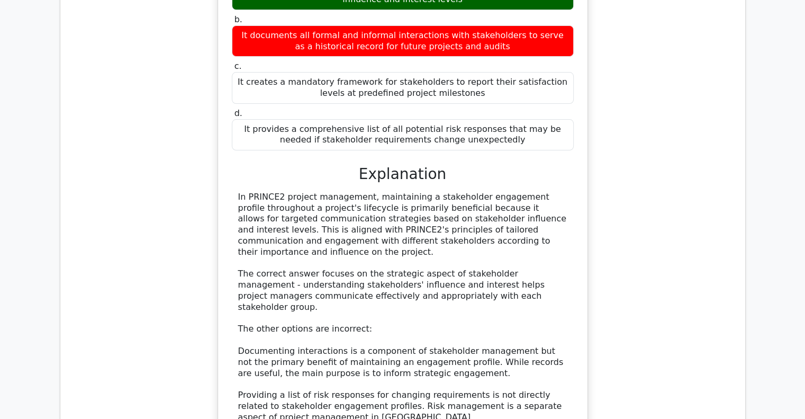
scroll to position [8178, 0]
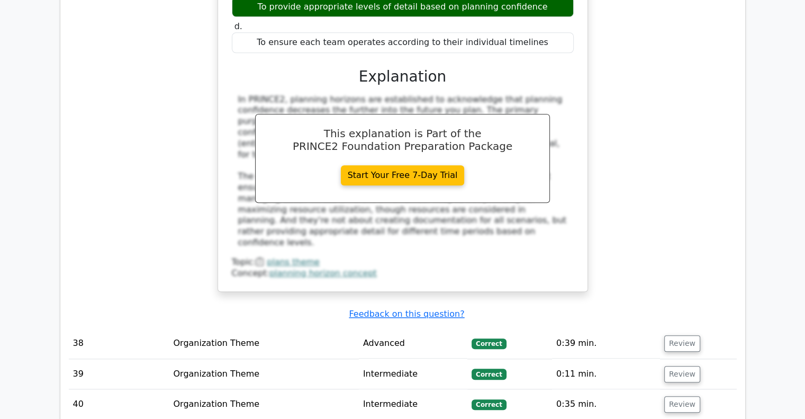
scroll to position [9007, 0]
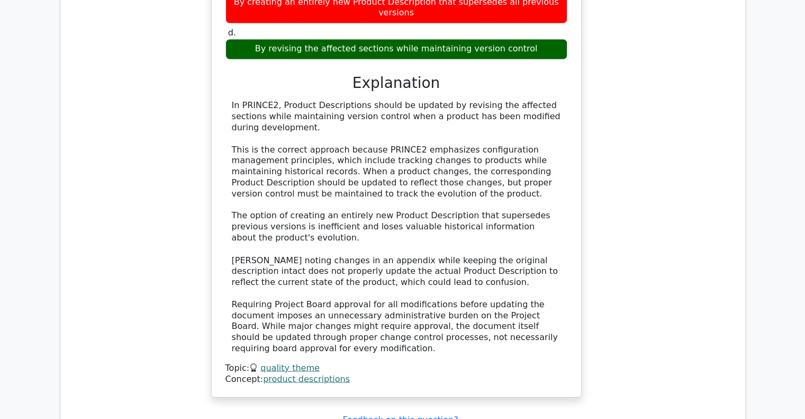
scroll to position [9792, 0]
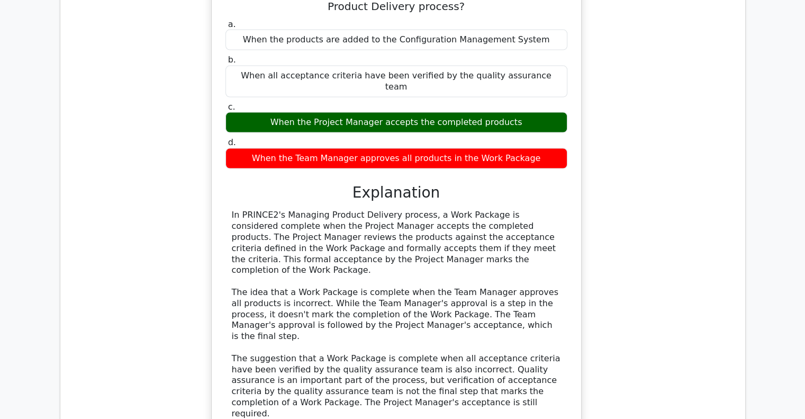
scroll to position [10355, 0]
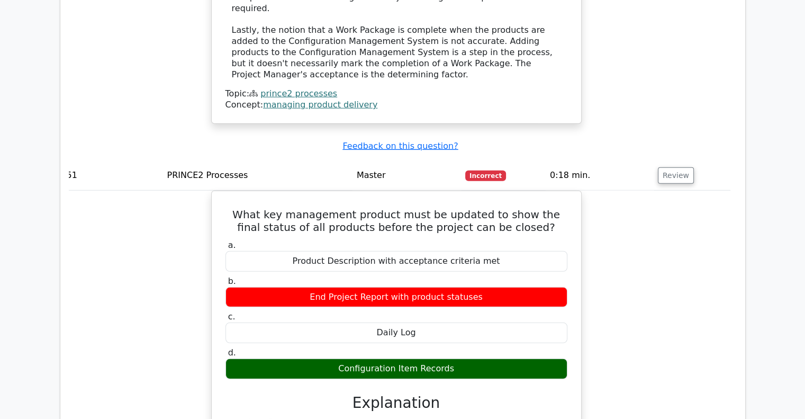
scroll to position [10766, 0]
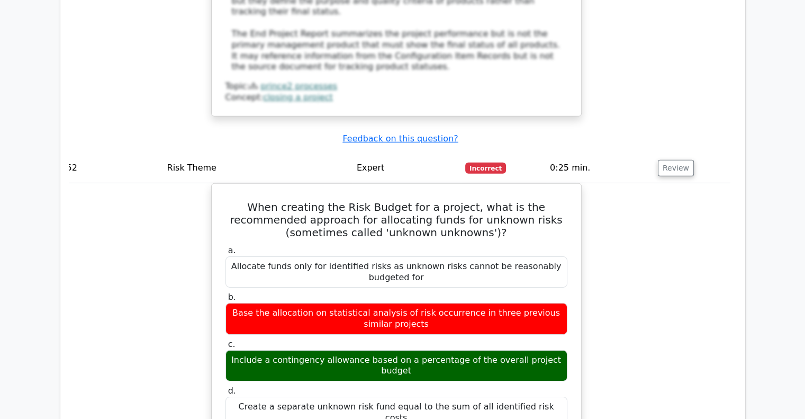
scroll to position [11336, 0]
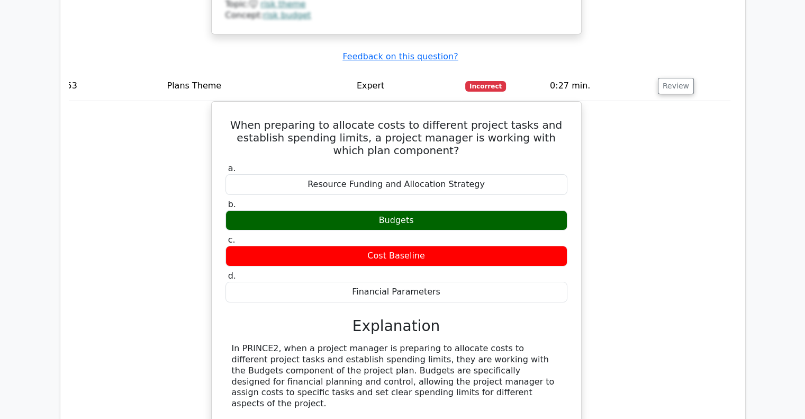
scroll to position [11968, 0]
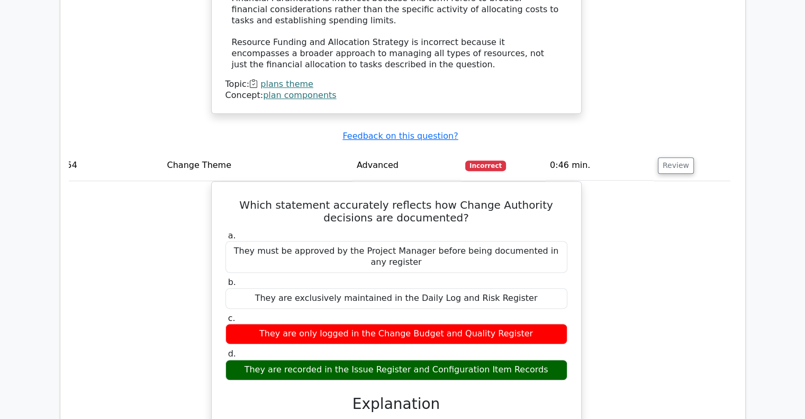
scroll to position [12431, 0]
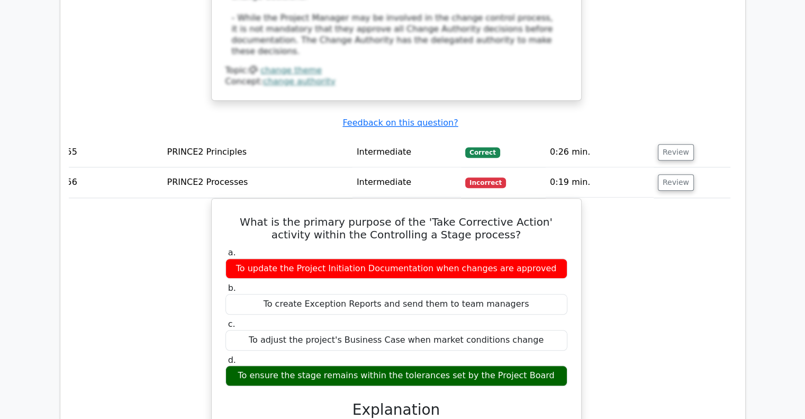
scroll to position [13071, 0]
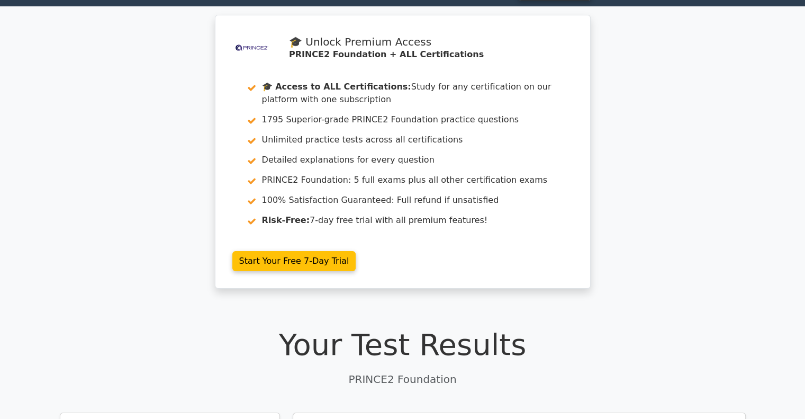
scroll to position [0, 0]
